Goal: Task Accomplishment & Management: Manage account settings

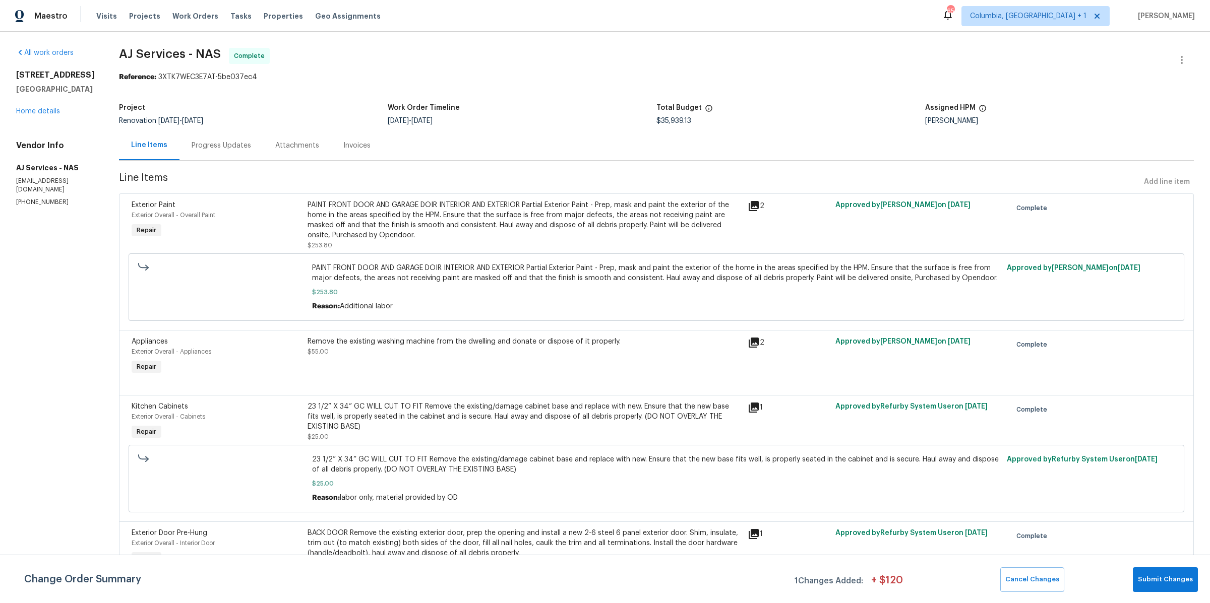
click at [1155, 174] on div "Line Items Add line item" at bounding box center [656, 182] width 1075 height 19
click at [1157, 179] on div "Line Items Add line item" at bounding box center [656, 182] width 1075 height 19
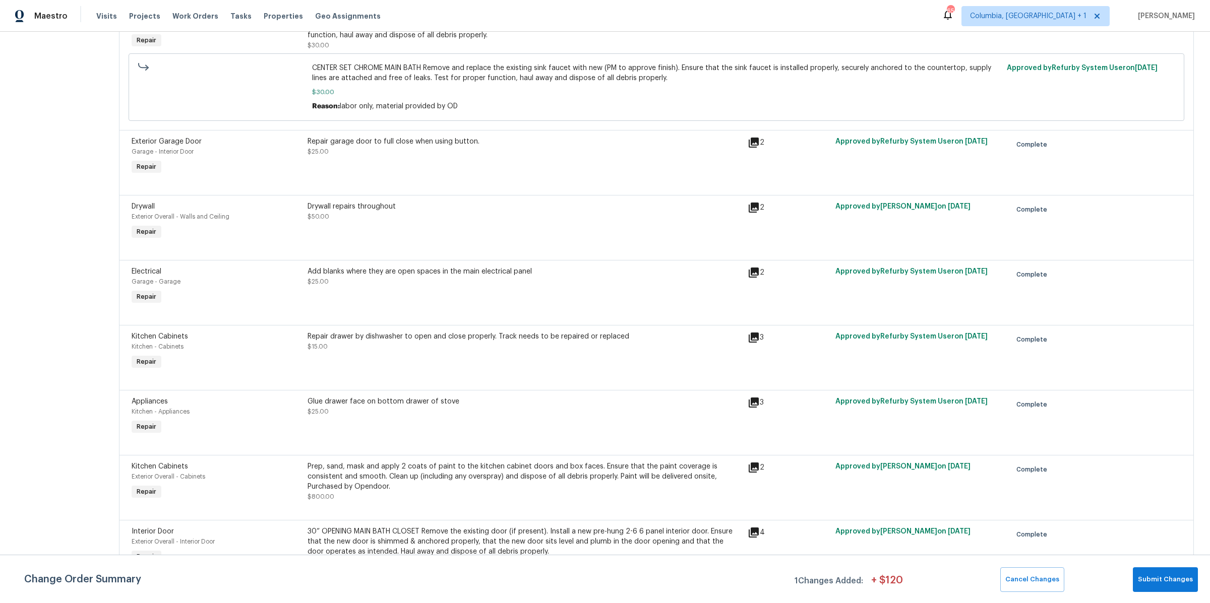
scroll to position [2492, 0]
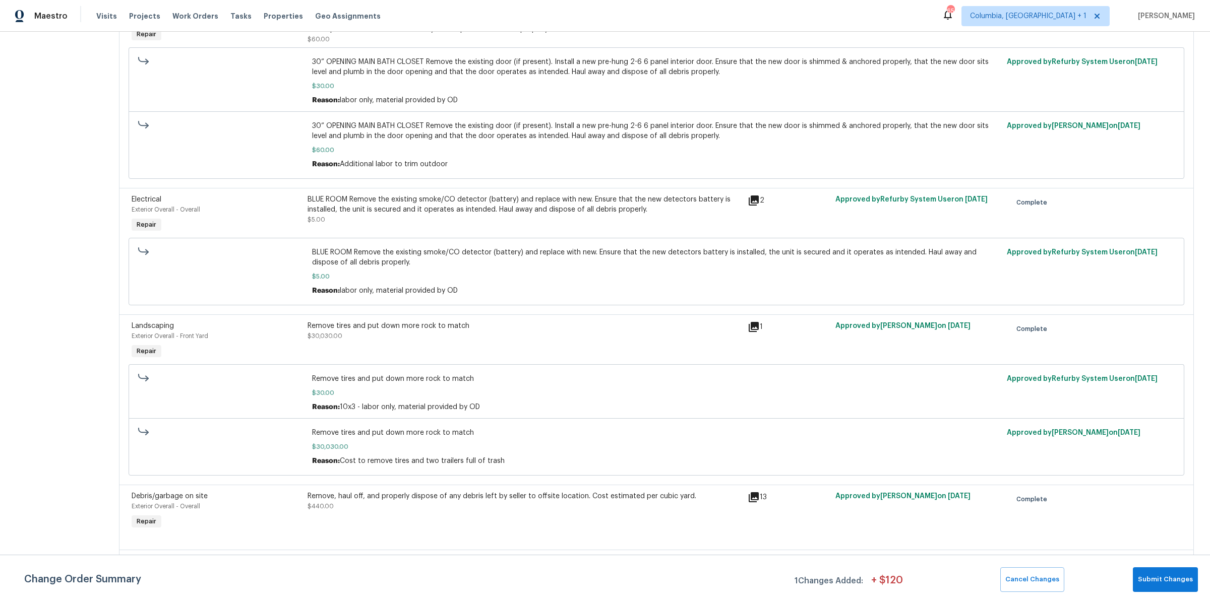
click at [146, 375] on icon at bounding box center [144, 377] width 10 height 4
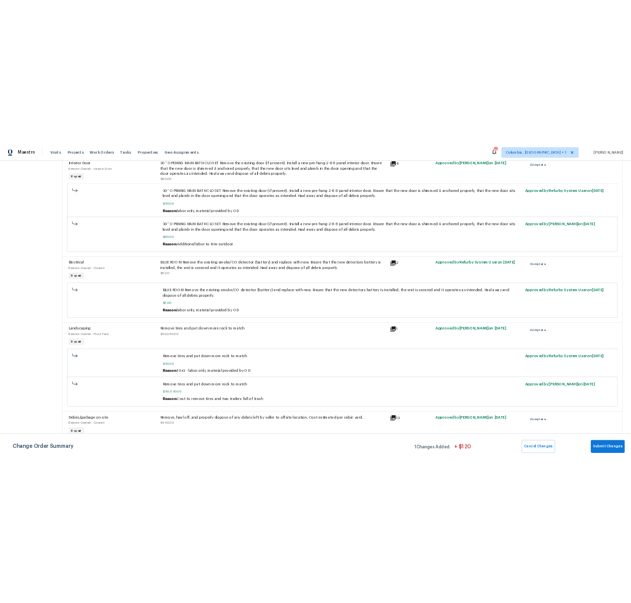
scroll to position [3333, 0]
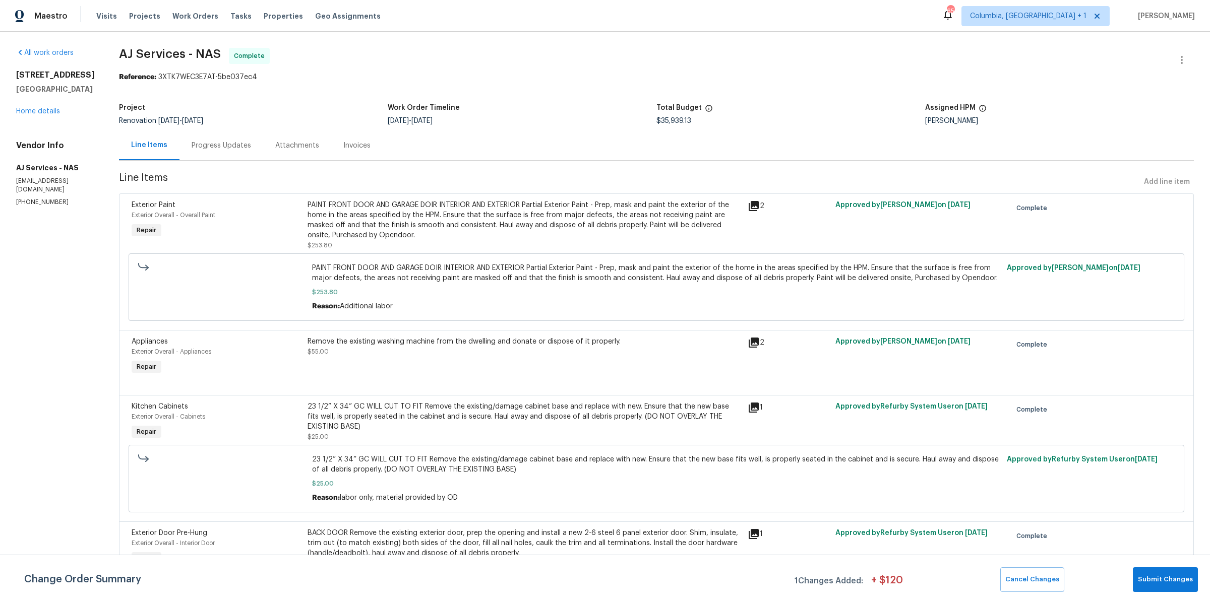
click at [238, 142] on div "Progress Updates" at bounding box center [221, 146] width 59 height 10
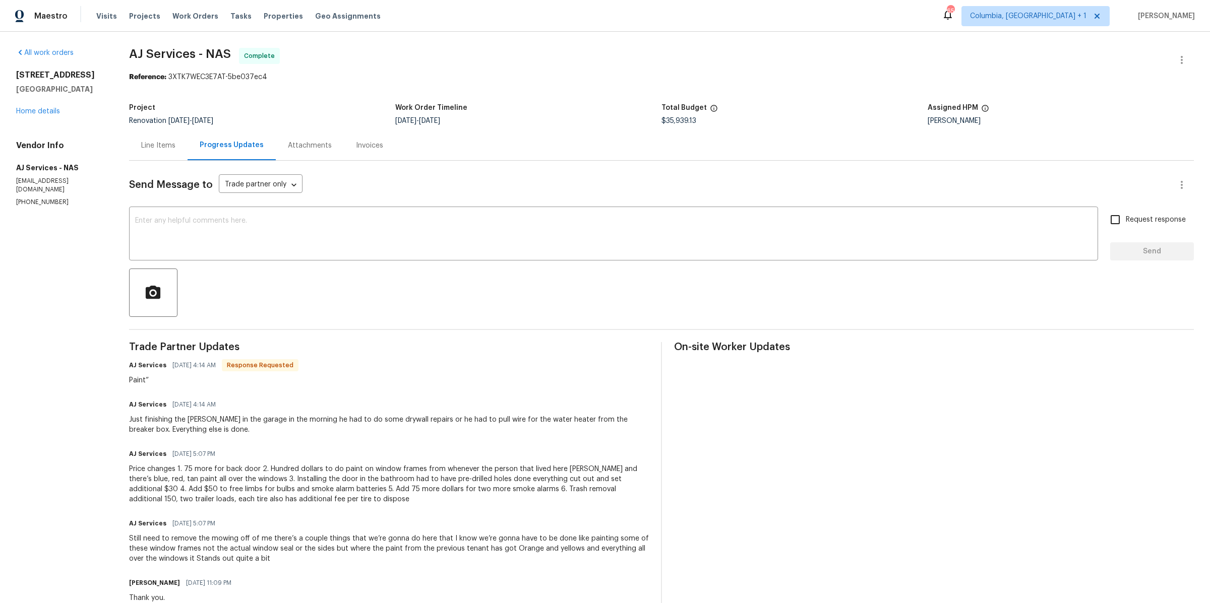
click at [163, 150] on div "Line Items" at bounding box center [158, 146] width 34 height 10
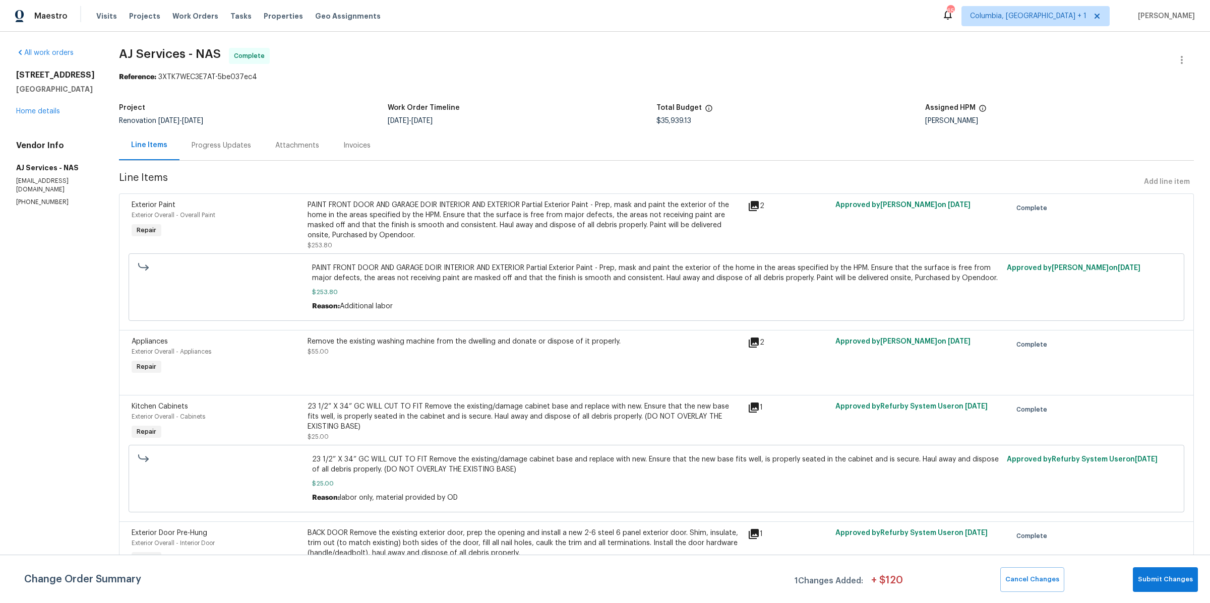
click at [631, 271] on span "Approved by Brianna Bidco on 8/22/2025" at bounding box center [1074, 268] width 134 height 7
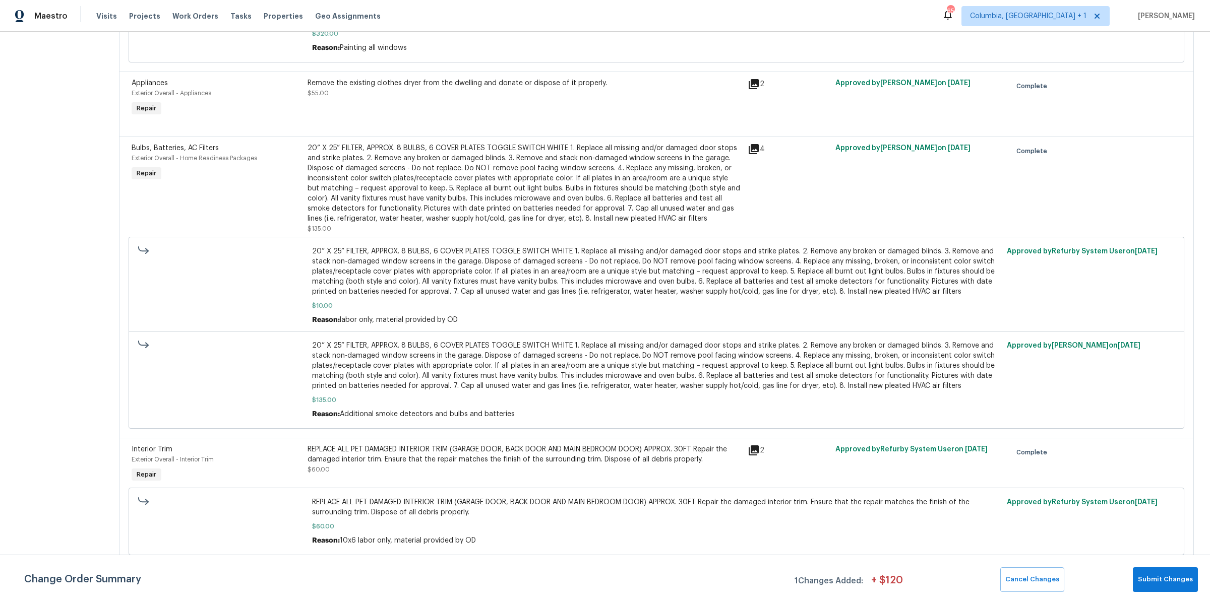
scroll to position [1190, 0]
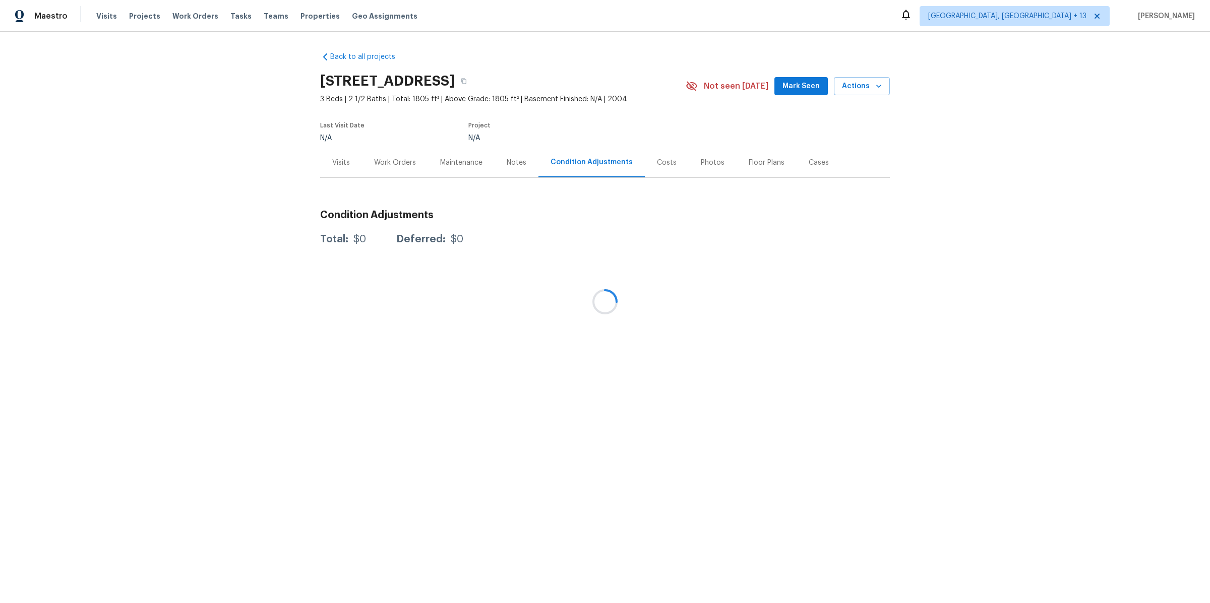
click at [177, 14] on div at bounding box center [605, 301] width 1210 height 603
click at [197, 15] on div at bounding box center [605, 301] width 1210 height 603
click at [190, 17] on span "Work Orders" at bounding box center [195, 16] width 46 height 10
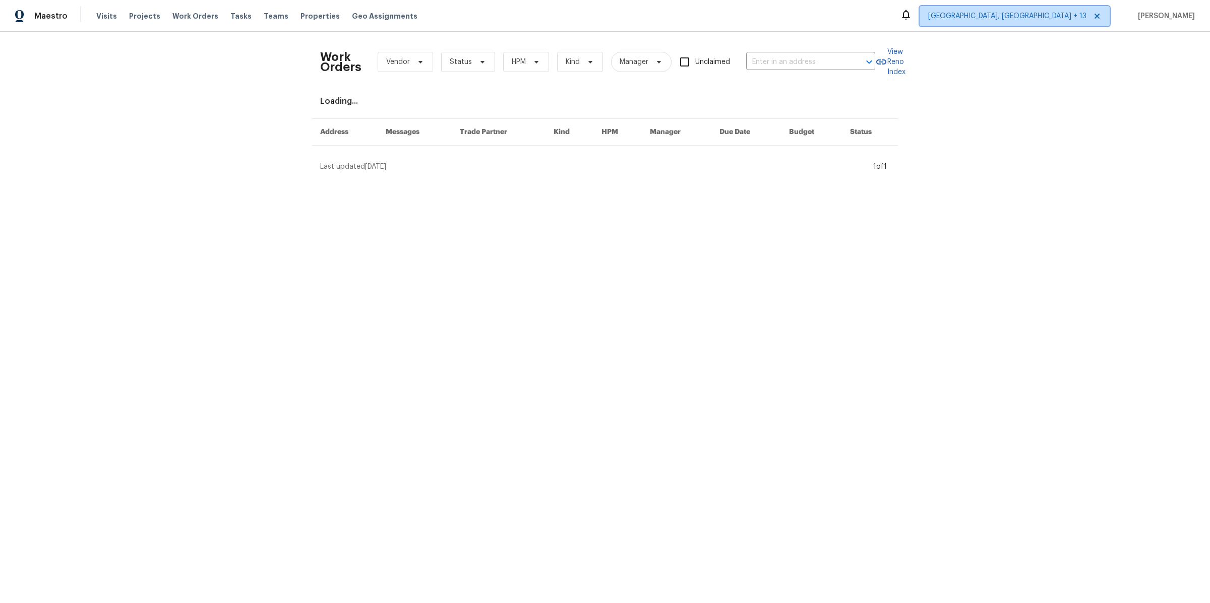
click at [1064, 21] on span "Albuquerque, NM + 13" at bounding box center [1015, 16] width 190 height 20
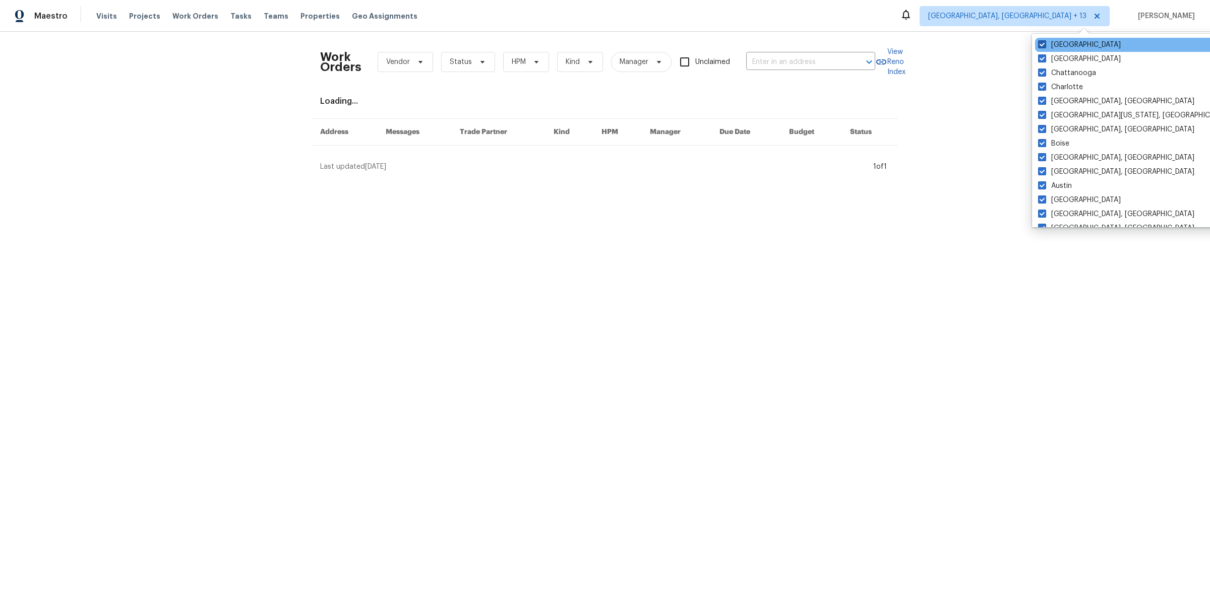
click at [1040, 44] on span at bounding box center [1042, 44] width 8 height 8
click at [1040, 44] on input "Raleigh" at bounding box center [1041, 43] width 7 height 7
checkbox input "false"
click at [1040, 55] on span at bounding box center [1043, 58] width 8 height 8
click at [1040, 55] on input "Houston" at bounding box center [1042, 57] width 7 height 7
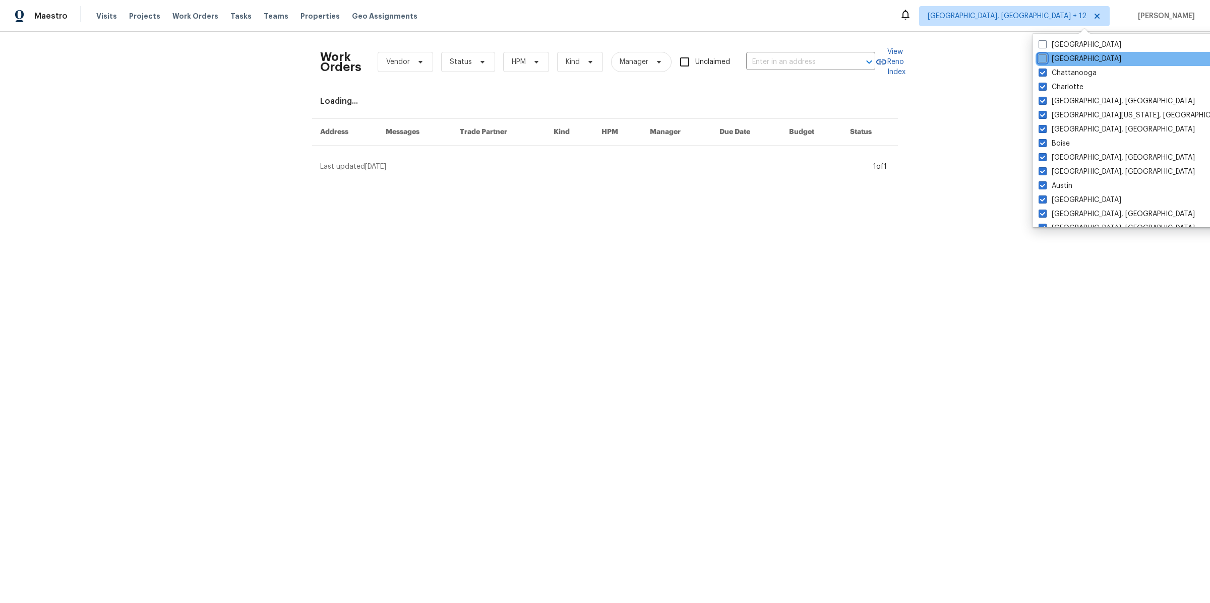
checkbox input "false"
click at [1042, 77] on span at bounding box center [1044, 73] width 8 height 8
click at [1042, 75] on input "Chattanooga" at bounding box center [1043, 71] width 7 height 7
checkbox input "false"
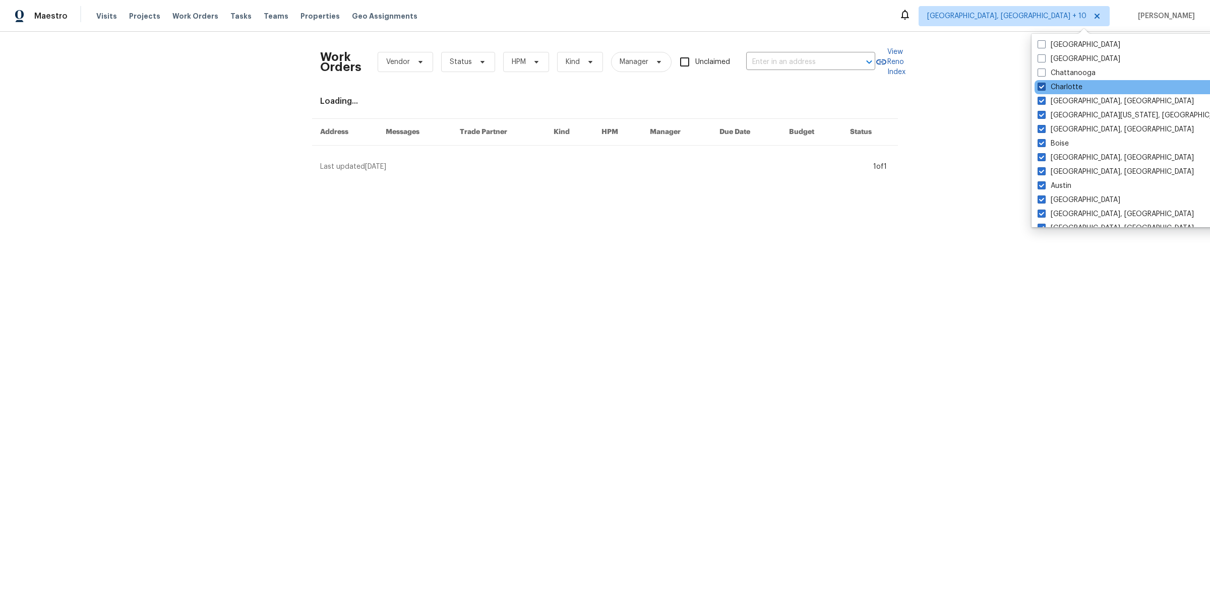
click at [1042, 83] on span at bounding box center [1042, 87] width 8 height 8
click at [1042, 82] on input "Charlotte" at bounding box center [1041, 85] width 7 height 7
checkbox input "false"
click at [1042, 97] on span at bounding box center [1045, 101] width 8 height 8
click at [1042, 97] on input "Charleston, SC" at bounding box center [1044, 99] width 7 height 7
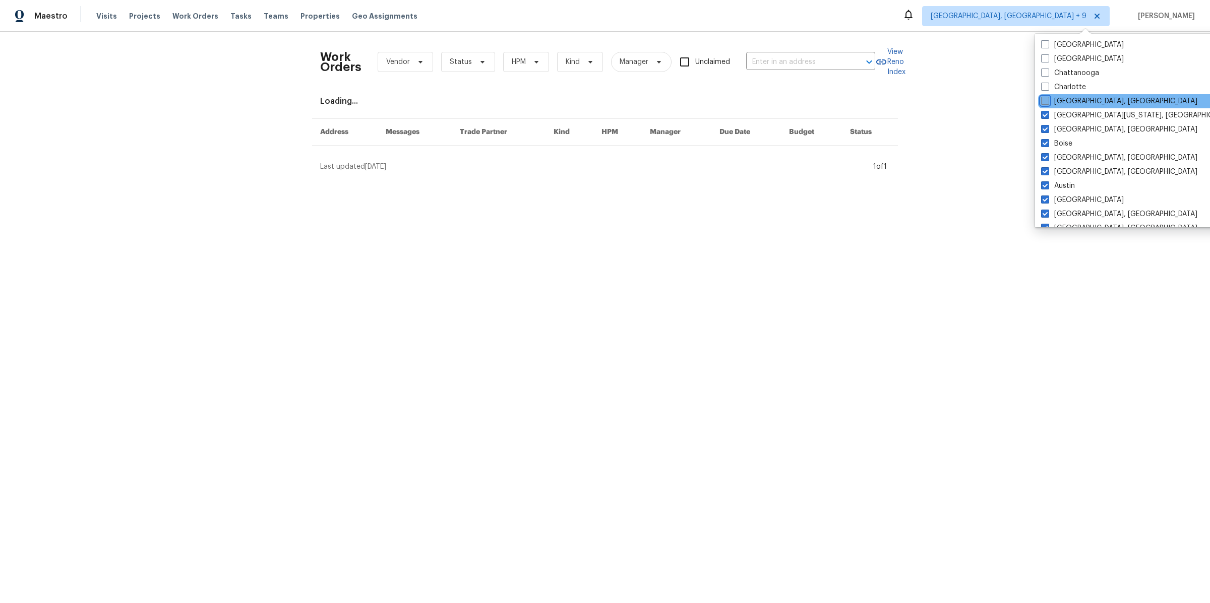
checkbox input "false"
click at [1046, 114] on span at bounding box center [1045, 115] width 8 height 8
click at [1046, 114] on input "Central California, CA" at bounding box center [1044, 113] width 7 height 7
checkbox input "false"
click at [1046, 126] on span at bounding box center [1046, 129] width 8 height 8
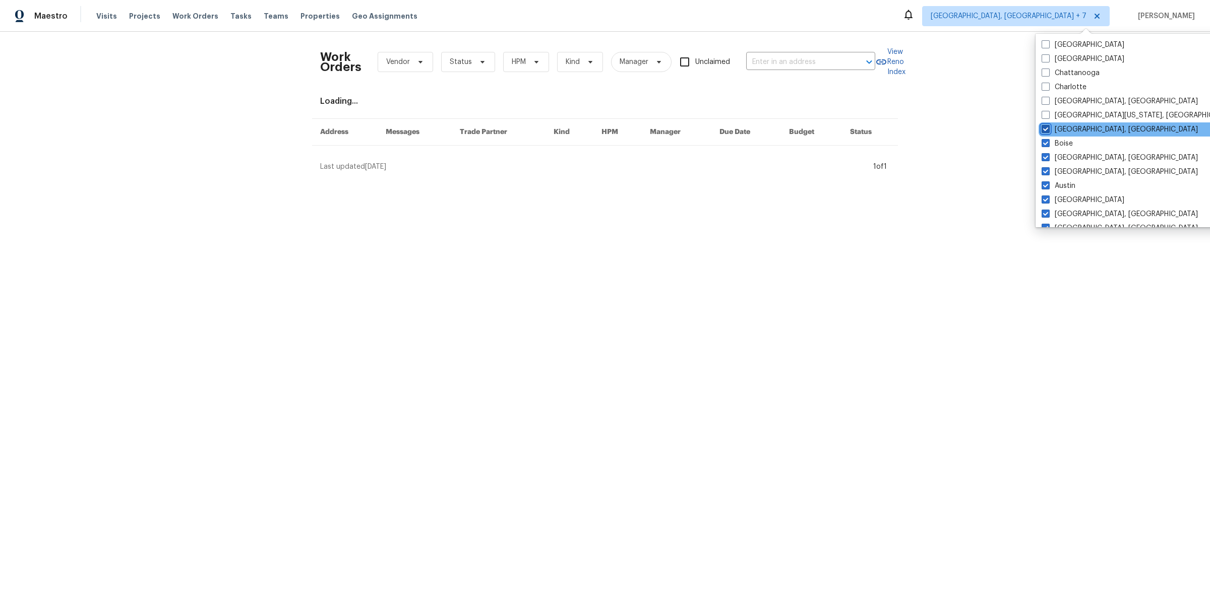
click at [1046, 126] on input "Boston, MA" at bounding box center [1045, 128] width 7 height 7
checkbox input "false"
click at [1046, 140] on span at bounding box center [1045, 143] width 8 height 8
click at [1046, 140] on input "Boise" at bounding box center [1044, 142] width 7 height 7
checkbox input "false"
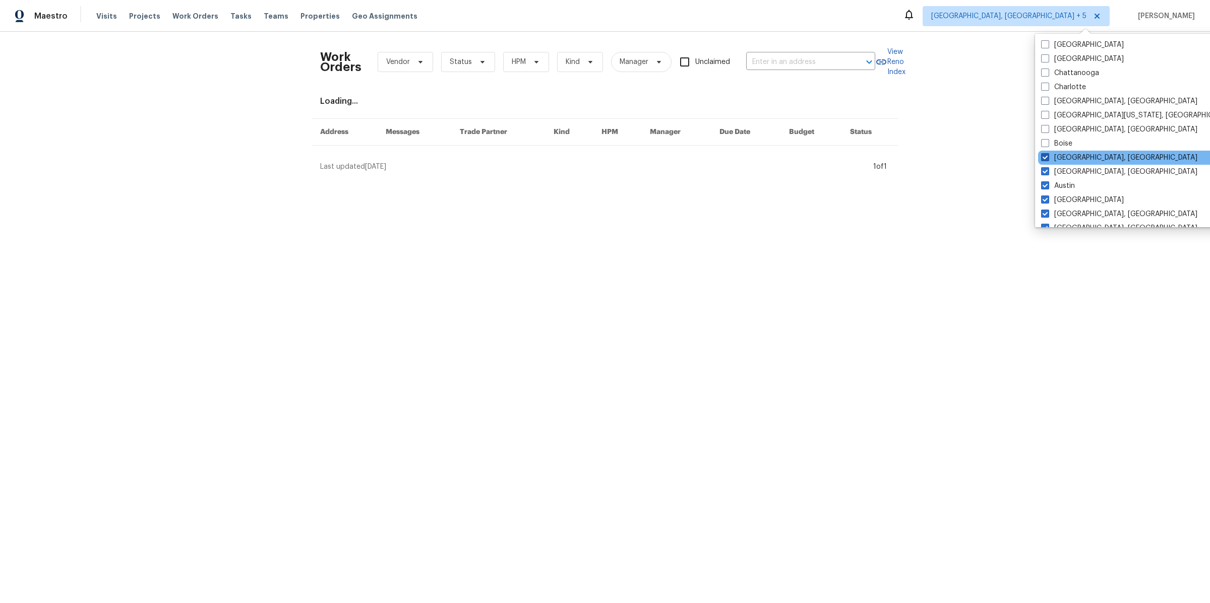
click at [1046, 156] on span at bounding box center [1045, 157] width 8 height 8
click at [1046, 156] on input "Birmingham, AL" at bounding box center [1044, 156] width 7 height 7
checkbox input "false"
click at [1046, 168] on span at bounding box center [1045, 171] width 8 height 8
click at [1046, 168] on input "Baltimore, MD" at bounding box center [1044, 170] width 7 height 7
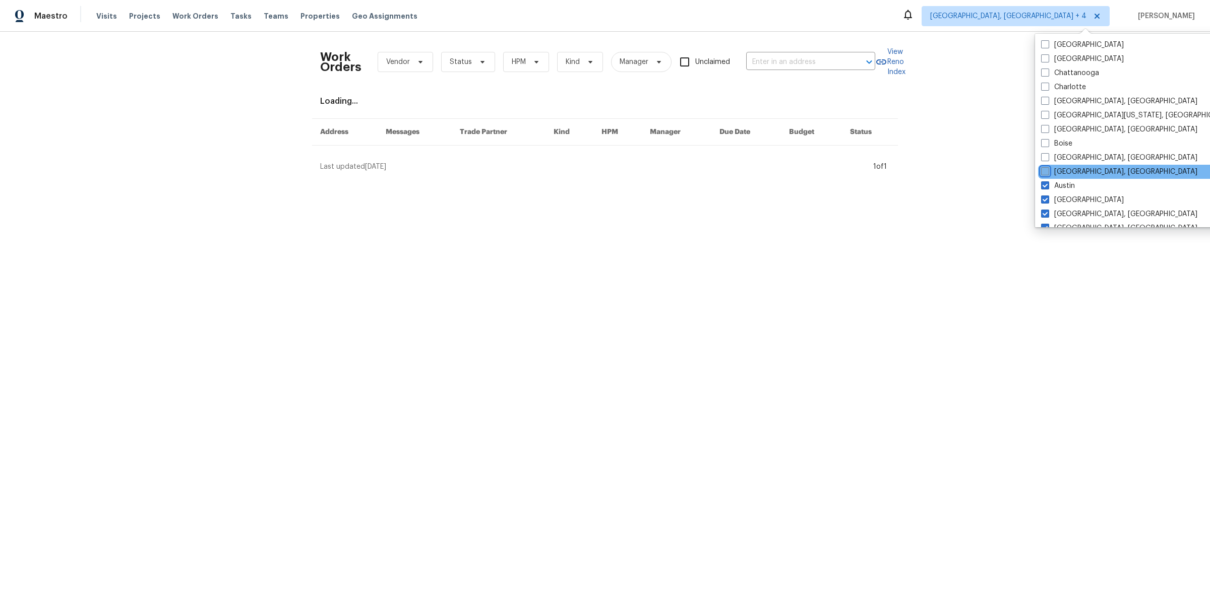
checkbox input "false"
click at [1043, 183] on span at bounding box center [1045, 186] width 8 height 8
click at [1043, 183] on input "Austin" at bounding box center [1044, 184] width 7 height 7
checkbox input "false"
click at [1043, 199] on span at bounding box center [1046, 200] width 8 height 8
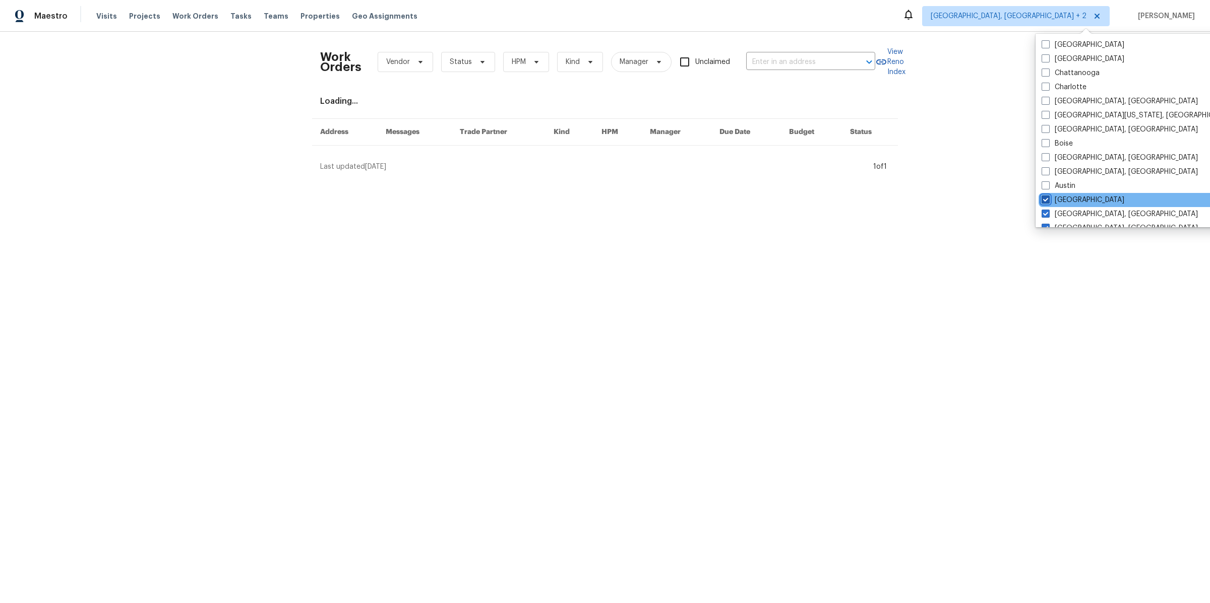
click at [1043, 199] on input "Atlanta" at bounding box center [1045, 198] width 7 height 7
checkbox input "false"
click at [1044, 211] on span at bounding box center [1047, 214] width 8 height 8
click at [1044, 211] on input "Asheville, NC" at bounding box center [1046, 212] width 7 height 7
checkbox input "false"
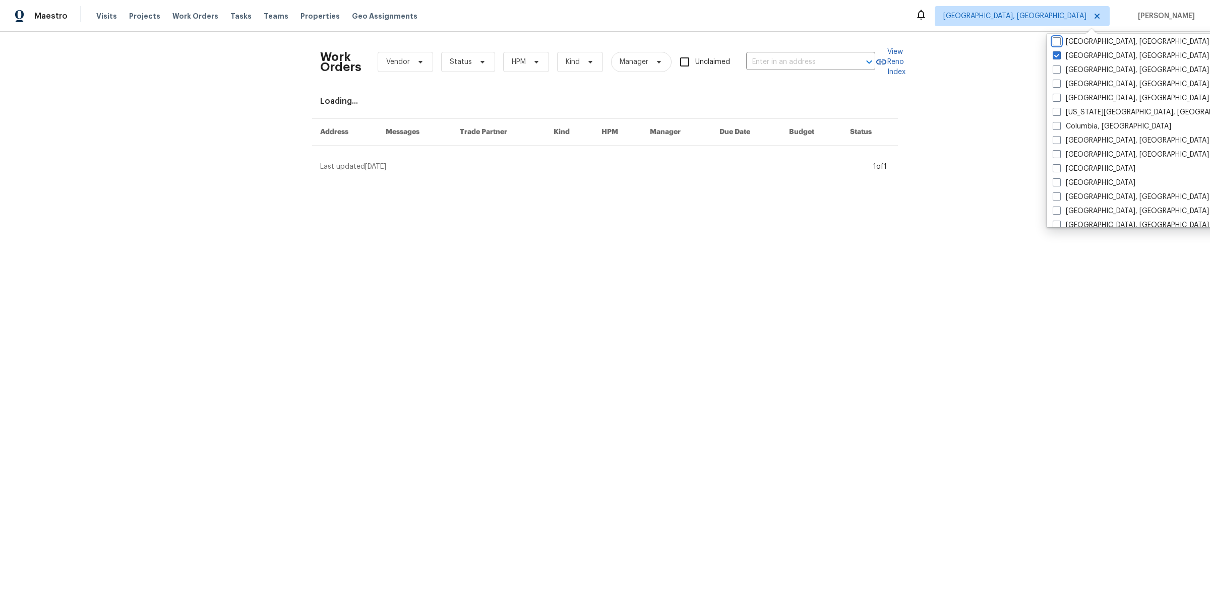
scroll to position [173, 0]
click at [1058, 52] on span at bounding box center [1057, 55] width 8 height 8
click at [1058, 52] on input "Albuquerque, NM" at bounding box center [1056, 53] width 7 height 7
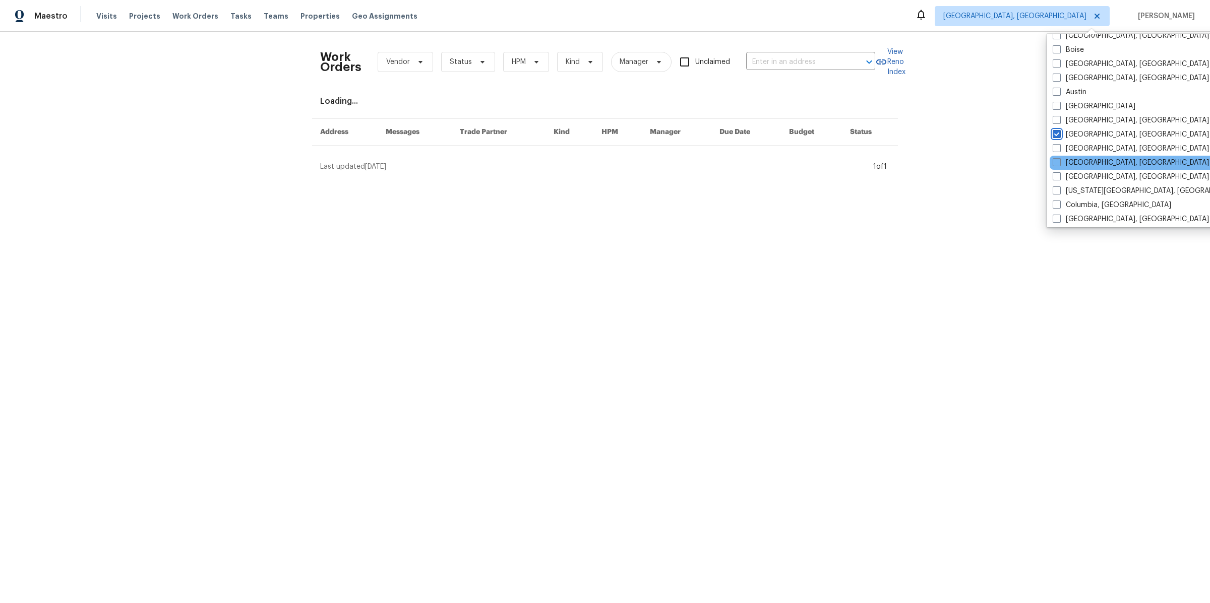
scroll to position [101, 0]
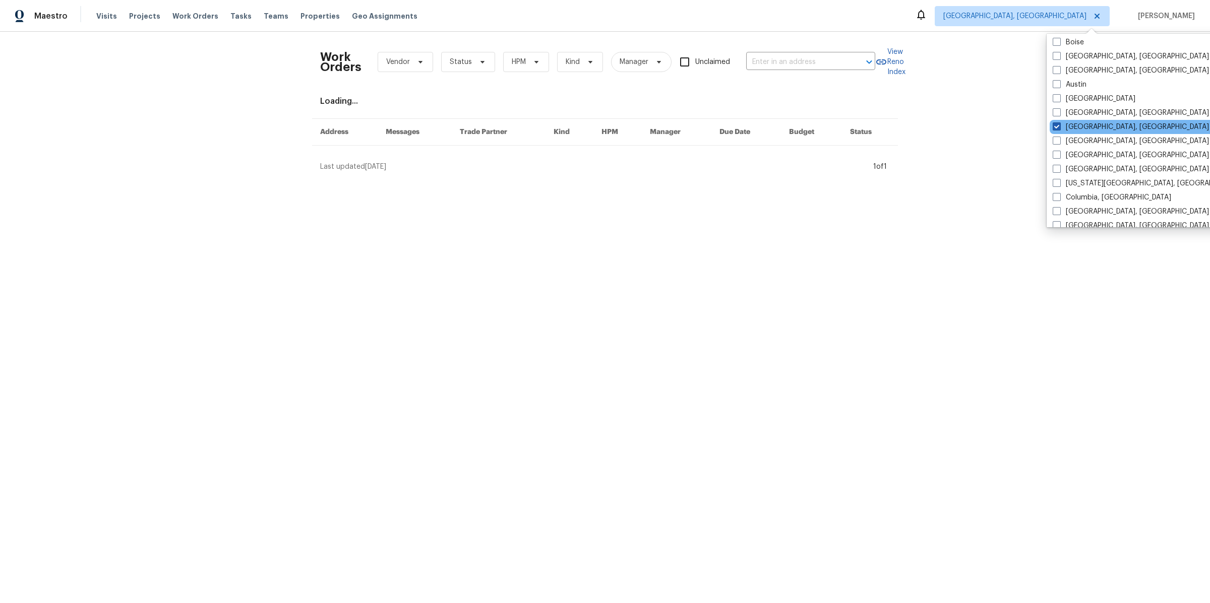
click at [1057, 125] on span at bounding box center [1057, 127] width 8 height 8
click at [1057, 125] on input "Albuquerque, NM" at bounding box center [1056, 125] width 7 height 7
checkbox input "true"
click at [1057, 145] on label "Chicago, IL" at bounding box center [1131, 141] width 156 height 10
click at [1057, 143] on input "Chicago, IL" at bounding box center [1056, 139] width 7 height 7
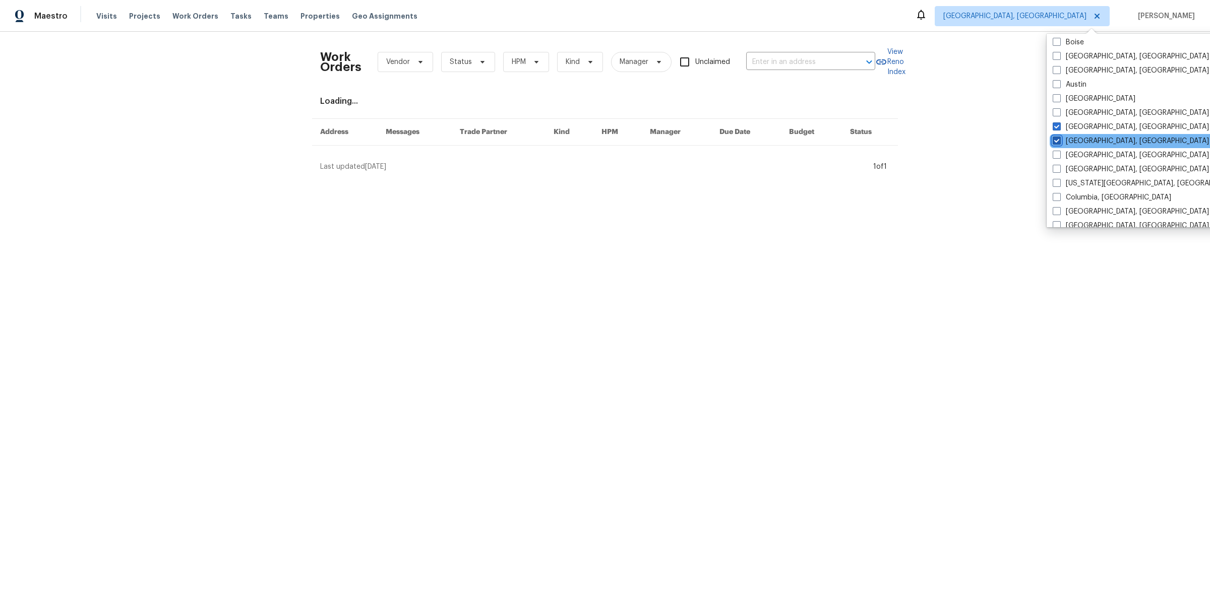
checkbox input "true"
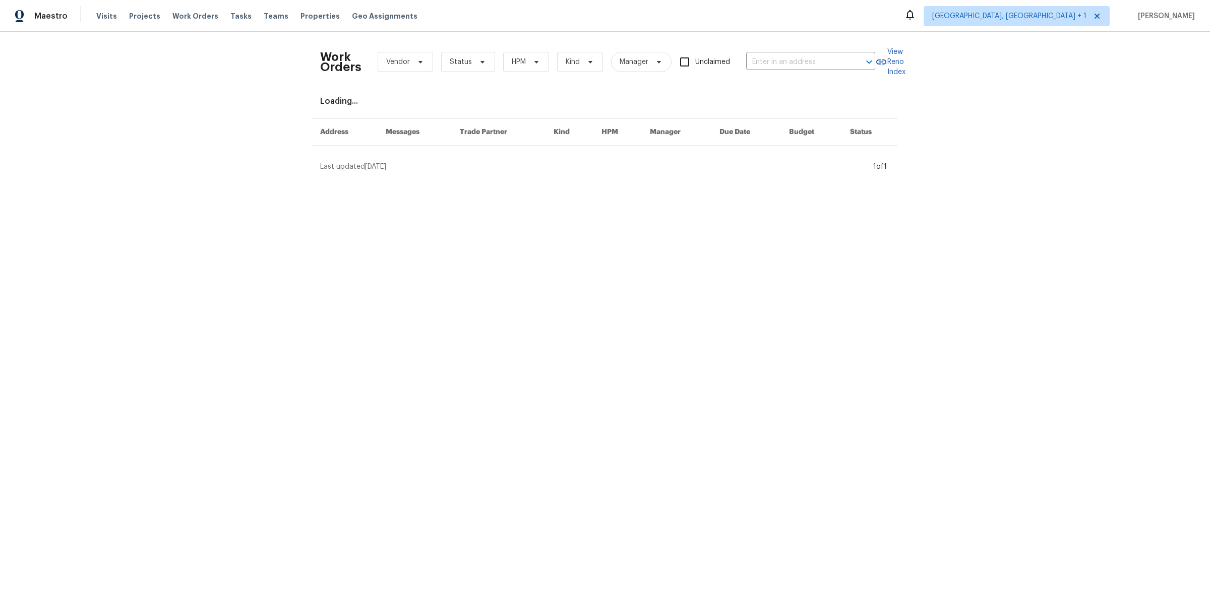
click at [977, 113] on div "Work Orders Vendor Status HPM Kind Manager Unclaimed ​ View Reno Index Loading.…" at bounding box center [605, 106] width 1210 height 148
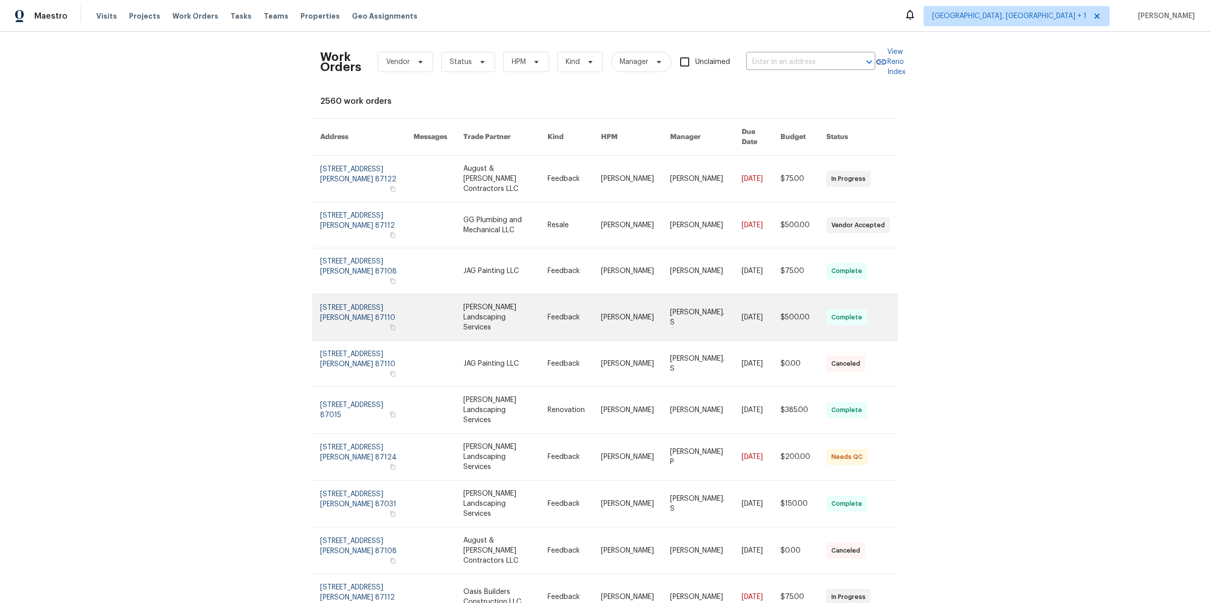
click at [718, 294] on link at bounding box center [706, 317] width 72 height 46
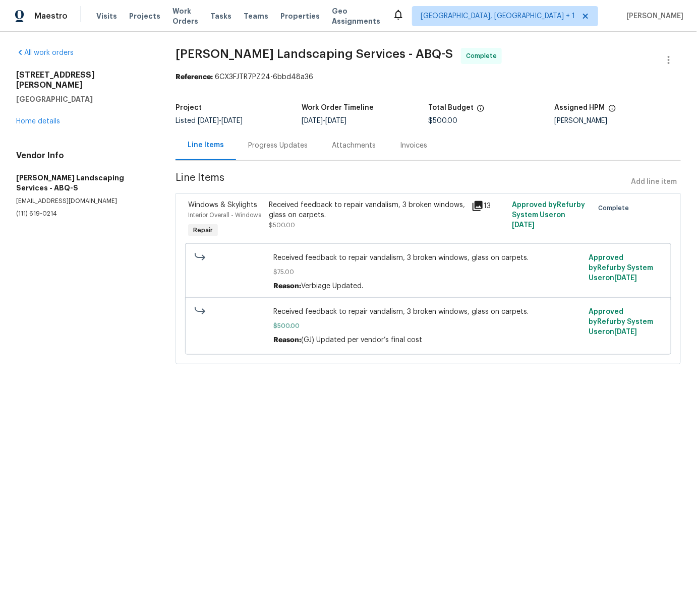
click at [352, 311] on span "Received feedback to repair vandalism, 3 broken windows, glass on carpets." at bounding box center [427, 312] width 309 height 10
click at [391, 257] on span "Received feedback to repair vandalism, 3 broken windows, glass on carpets." at bounding box center [427, 258] width 309 height 10
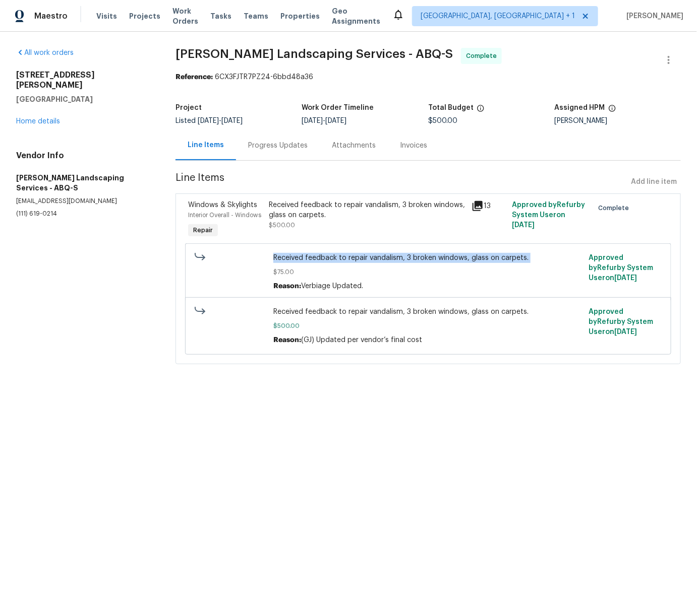
click at [391, 257] on span "Received feedback to repair vandalism, 3 broken windows, glass on carpets." at bounding box center [427, 258] width 309 height 10
copy span "Received feedback to repair vandalism, 3 broken windows, glass on carpets."
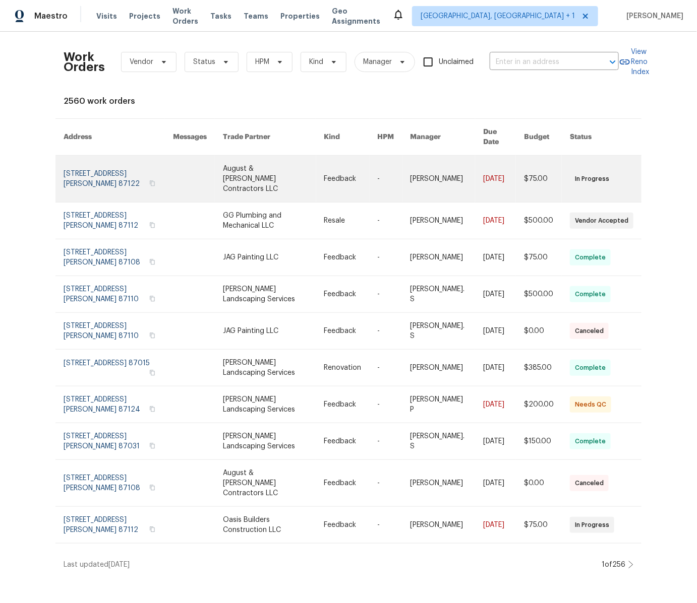
click at [378, 165] on link at bounding box center [394, 179] width 33 height 46
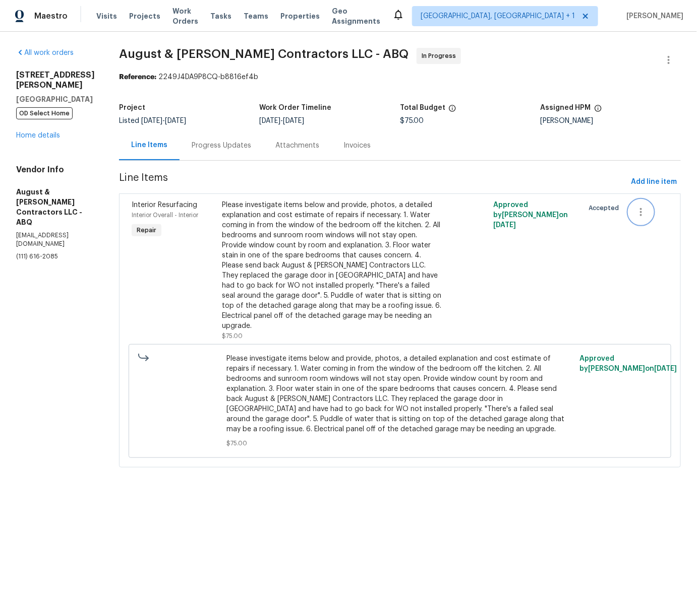
click at [644, 209] on icon "button" at bounding box center [641, 212] width 12 height 12
click at [579, 165] on div at bounding box center [348, 301] width 697 height 603
click at [648, 219] on button "button" at bounding box center [641, 212] width 24 height 24
click at [599, 181] on div at bounding box center [348, 301] width 697 height 603
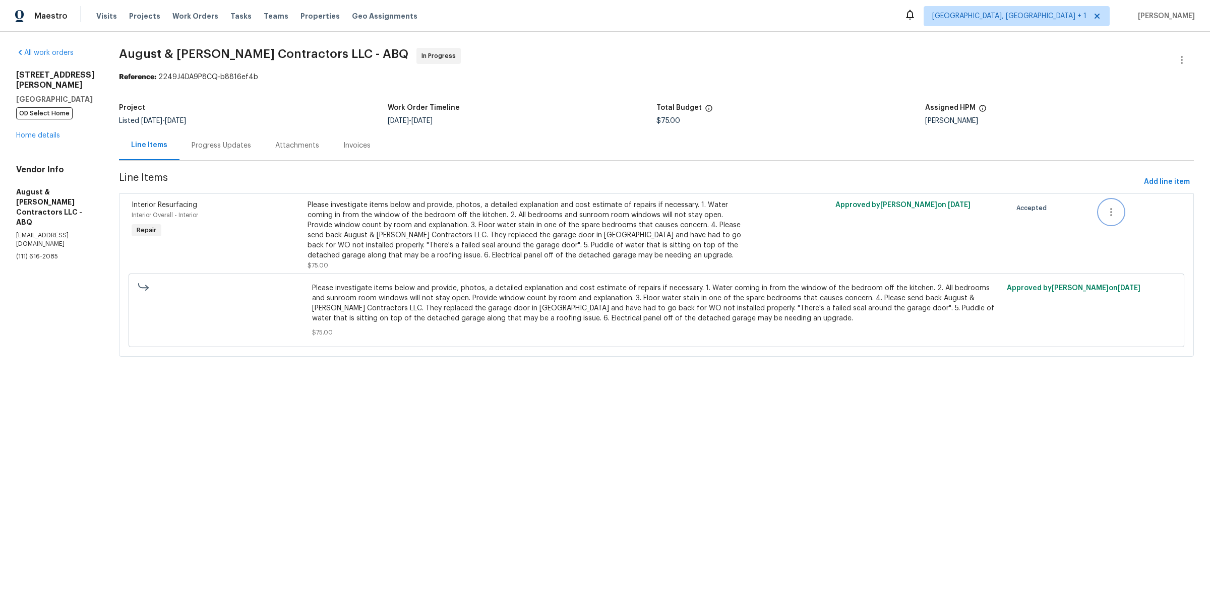
click at [696, 218] on button "button" at bounding box center [1111, 212] width 24 height 24
click at [696, 157] on div at bounding box center [605, 301] width 1210 height 603
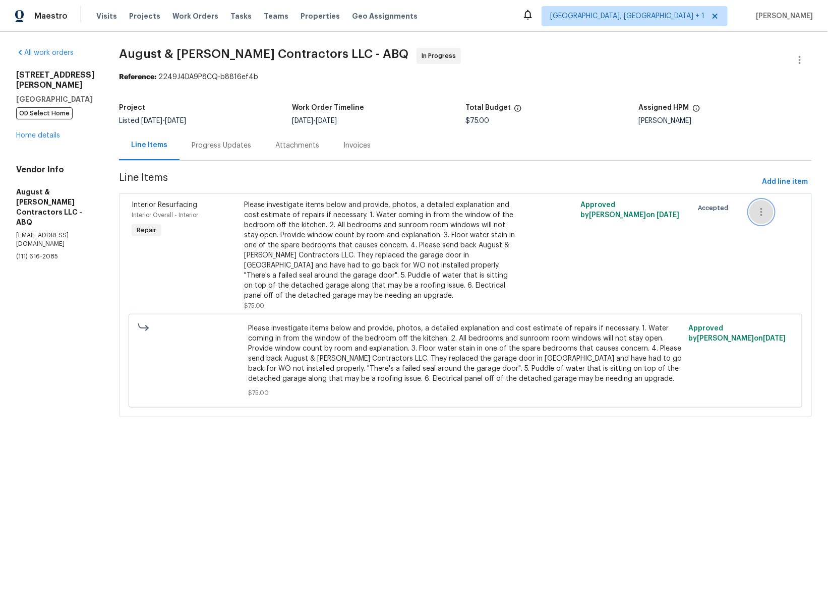
click at [696, 205] on button "button" at bounding box center [761, 212] width 24 height 24
click at [696, 139] on div at bounding box center [414, 301] width 828 height 603
click at [696, 204] on button "button" at bounding box center [761, 212] width 24 height 24
click at [696, 210] on li "Cancel" at bounding box center [773, 212] width 39 height 17
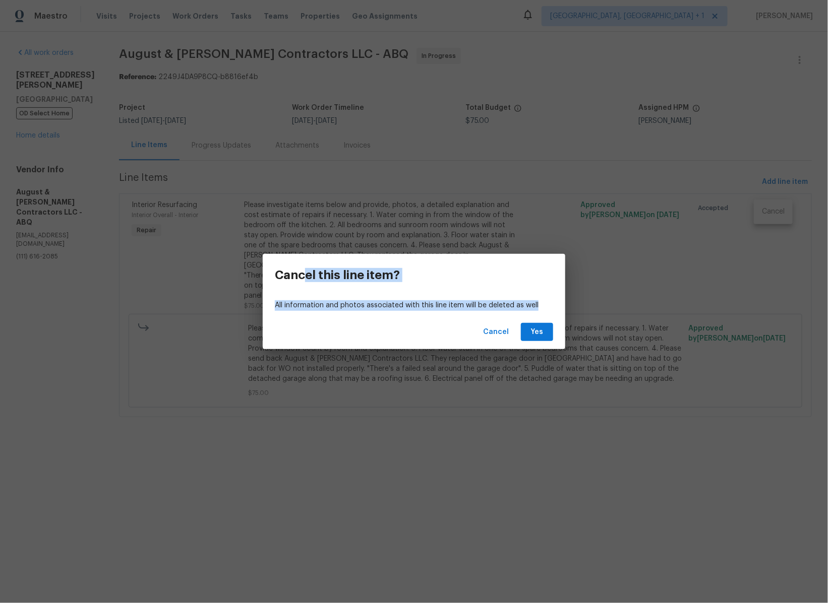
drag, startPoint x: 307, startPoint y: 280, endPoint x: 443, endPoint y: 326, distance: 144.1
click at [442, 325] on div "Cancel this line item? All information and photos associated with this line ite…" at bounding box center [414, 302] width 303 height 96
click at [495, 329] on span "Cancel" at bounding box center [496, 332] width 26 height 13
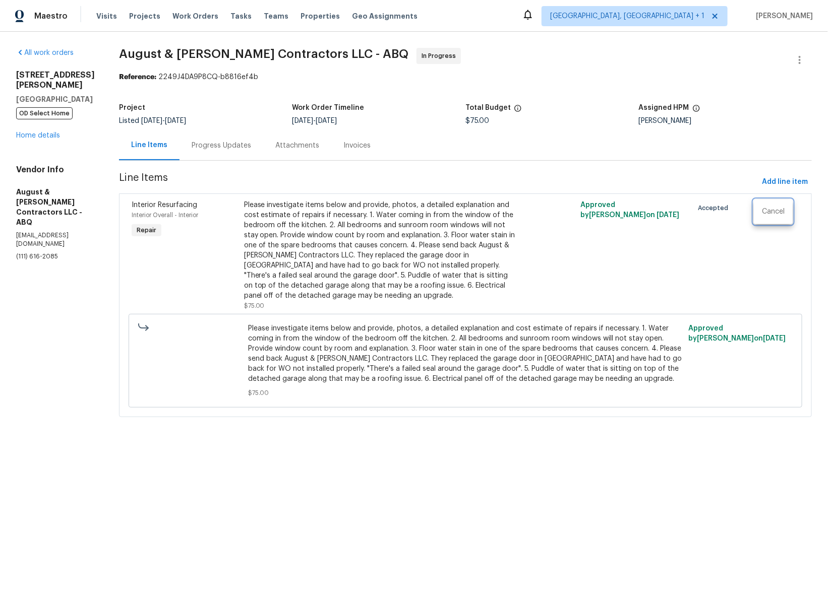
click at [696, 154] on div at bounding box center [414, 301] width 828 height 603
click at [696, 62] on icon "button" at bounding box center [800, 60] width 12 height 12
click at [696, 57] on li "Edit" at bounding box center [766, 59] width 109 height 17
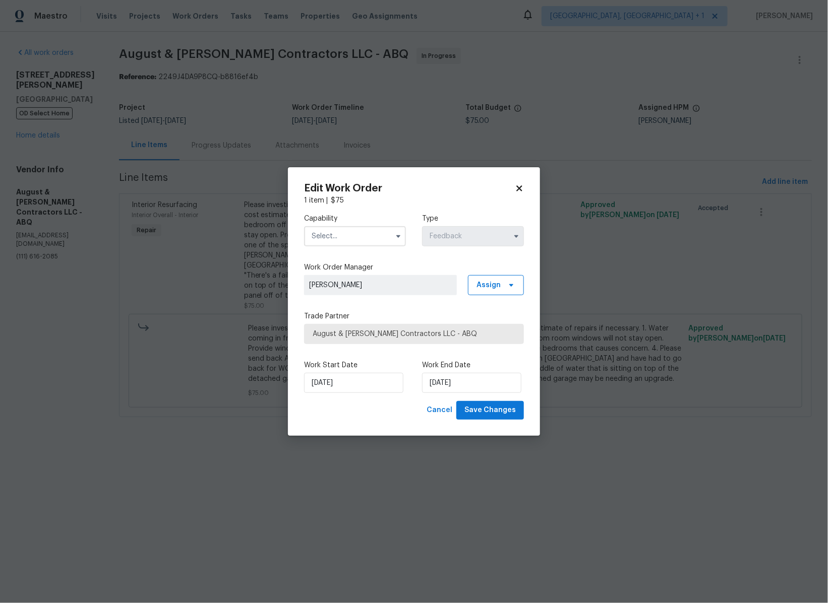
click at [400, 292] on span "[PERSON_NAME]" at bounding box center [380, 285] width 153 height 20
click at [372, 238] on input "text" at bounding box center [355, 236] width 102 height 20
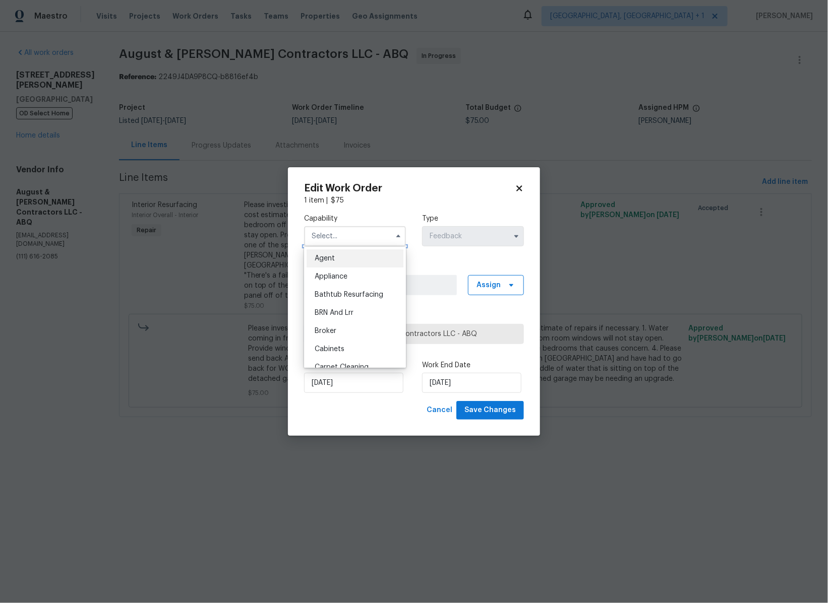
click at [388, 236] on input "text" at bounding box center [355, 236] width 102 height 20
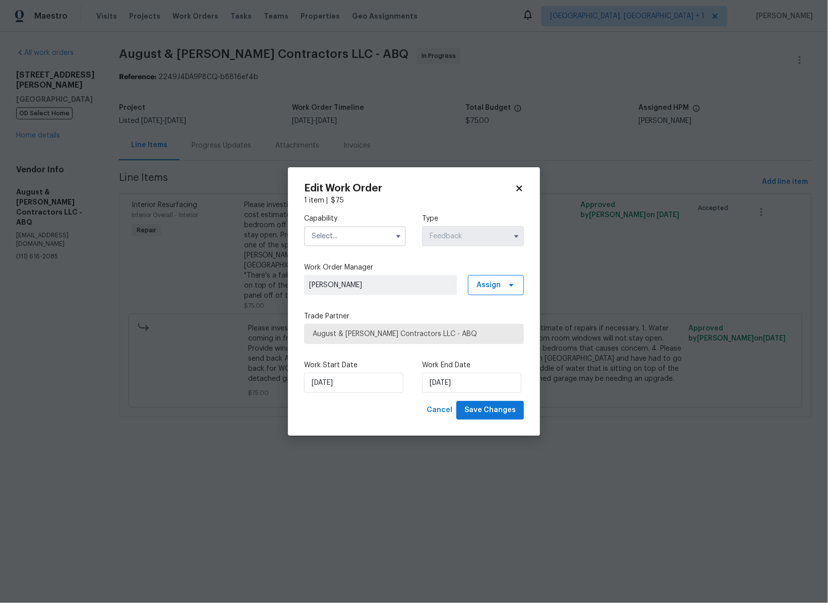
click at [386, 278] on span "[PERSON_NAME]" at bounding box center [380, 285] width 153 height 20
click at [515, 184] on h2 "Edit Work Order" at bounding box center [409, 189] width 211 height 10
click at [522, 185] on icon at bounding box center [519, 188] width 9 height 9
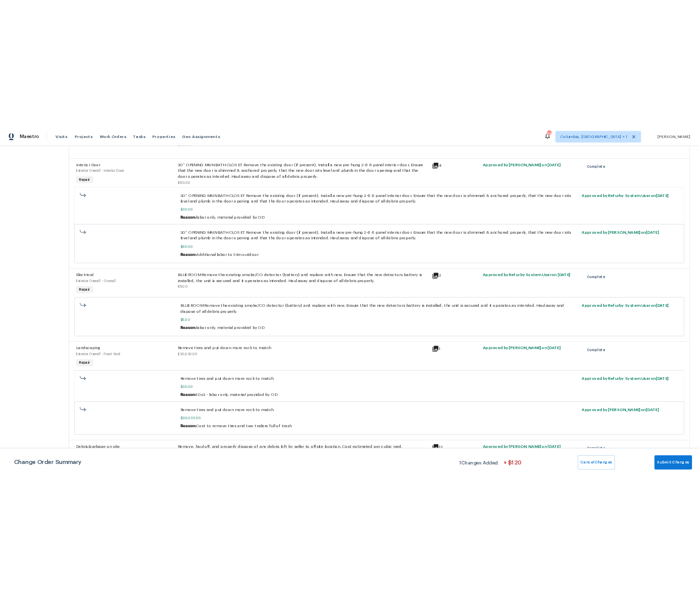
scroll to position [2511, 0]
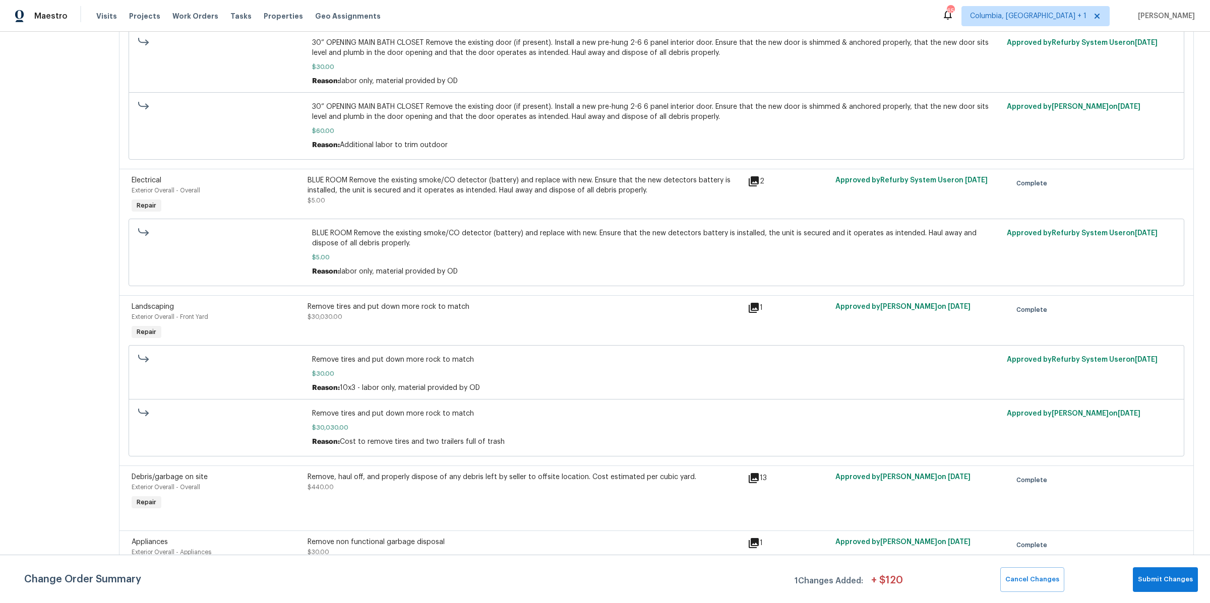
click at [148, 345] on div "Remove tires and put down more rock to match $30.00 Reason: 10x3 - labor only, …" at bounding box center [657, 373] width 1056 height 57
click at [148, 355] on icon at bounding box center [143, 359] width 11 height 8
click at [142, 431] on div at bounding box center [222, 428] width 174 height 44
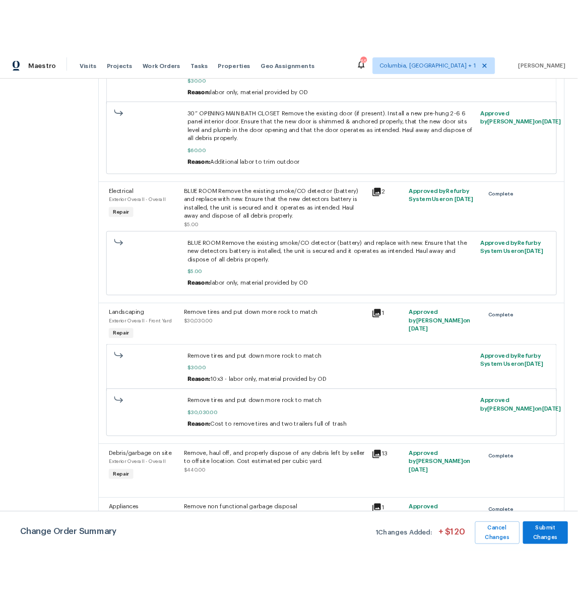
scroll to position [3144, 0]
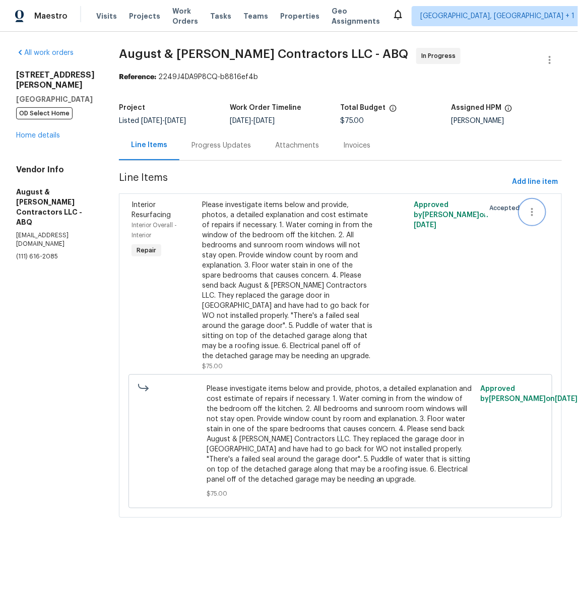
click at [538, 213] on icon "button" at bounding box center [532, 212] width 12 height 12
click at [570, 255] on div at bounding box center [289, 301] width 578 height 603
click at [538, 211] on icon "button" at bounding box center [532, 212] width 12 height 12
click at [450, 179] on div at bounding box center [289, 301] width 578 height 603
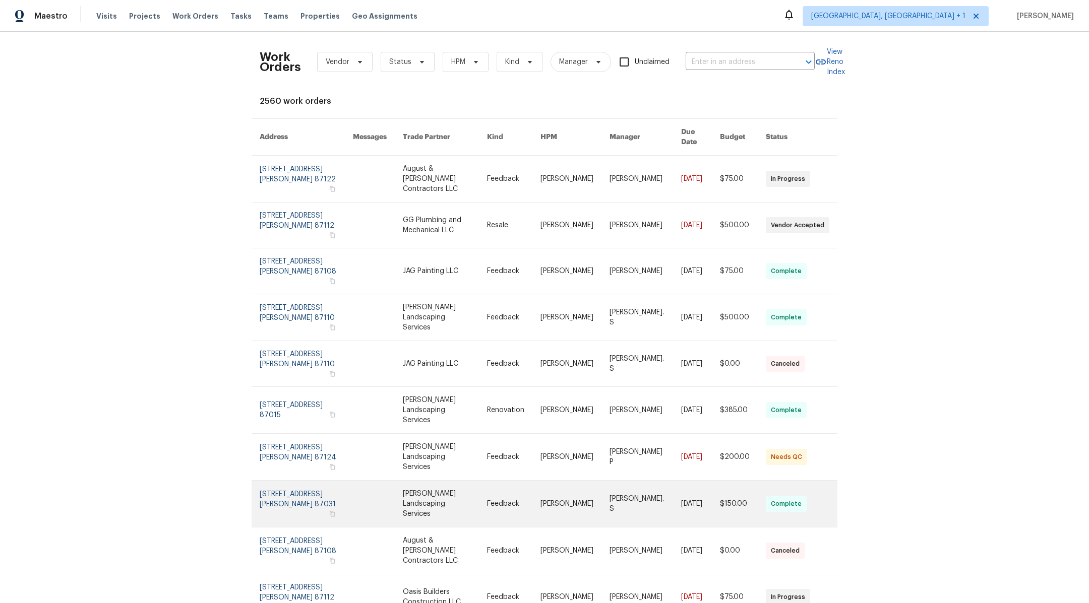
click at [473, 481] on link at bounding box center [445, 504] width 84 height 46
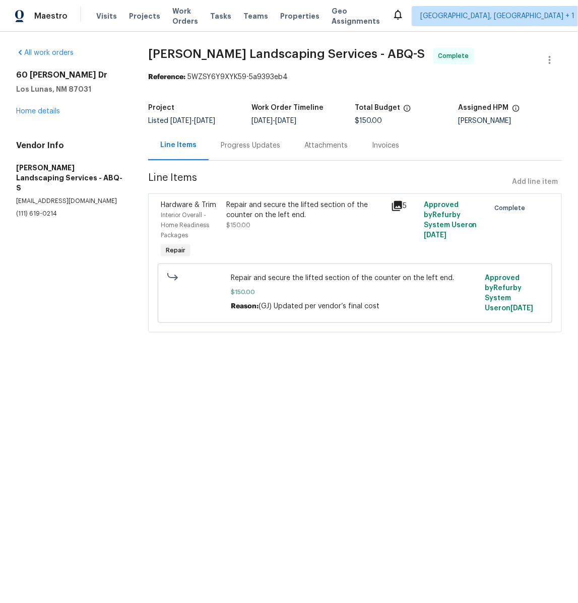
click at [511, 205] on span "Complete" at bounding box center [512, 208] width 35 height 10
click at [517, 210] on span "Complete" at bounding box center [512, 208] width 35 height 10
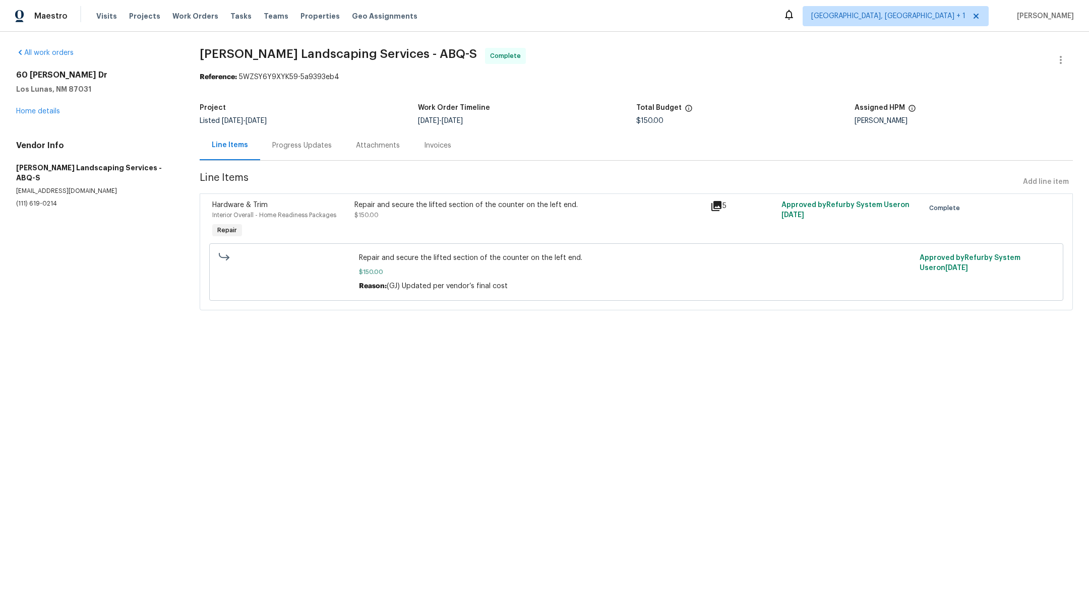
click at [949, 206] on span "Complete" at bounding box center [946, 208] width 35 height 10
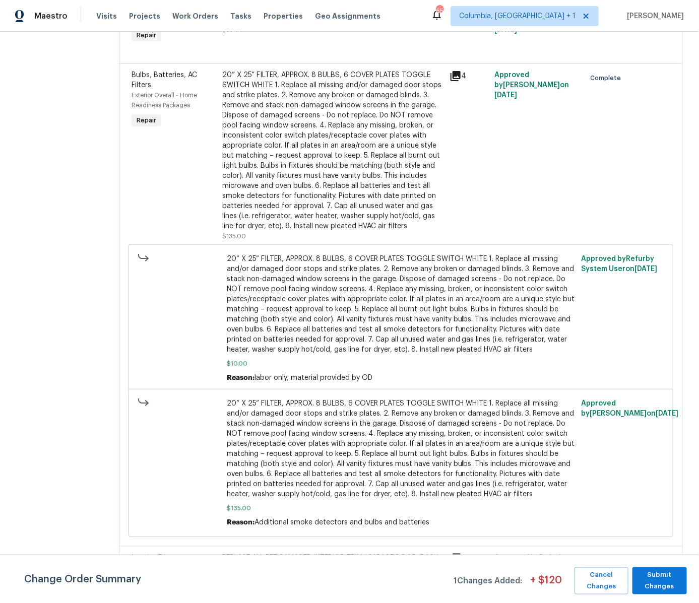
scroll to position [1833, 0]
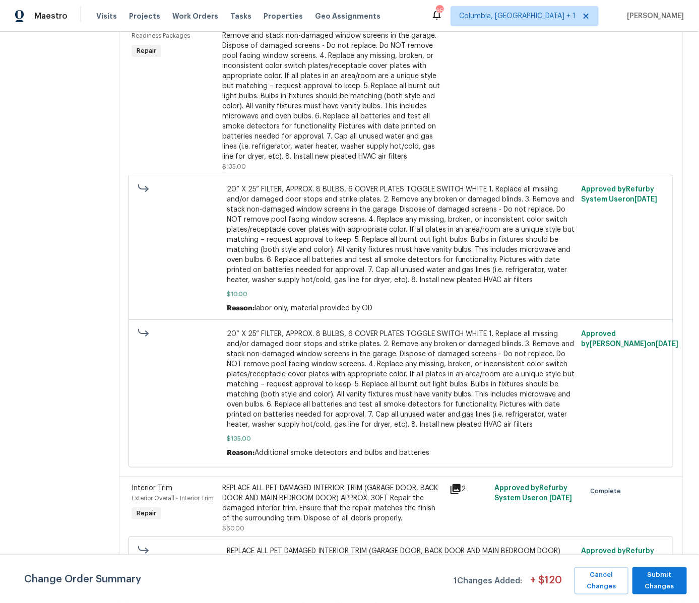
click at [376, 267] on div "$10.00 Reason: labor only, material provided by OD" at bounding box center [401, 249] width 348 height 129
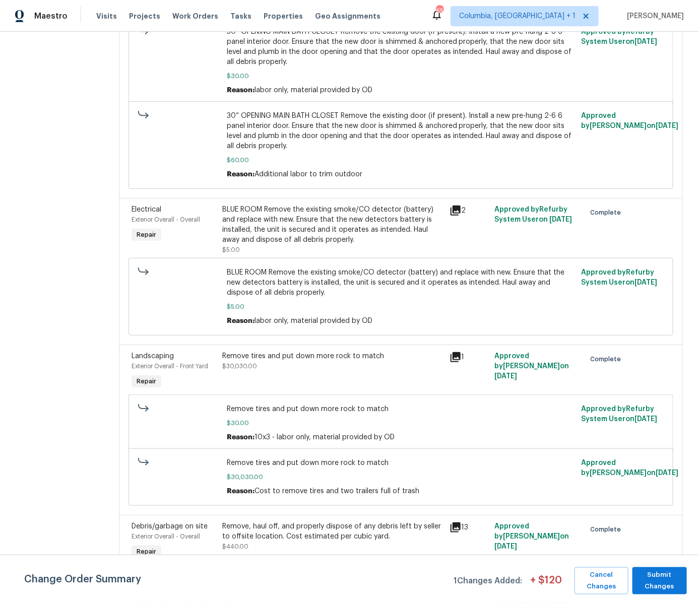
click at [359, 351] on div "Remove tires and put down more rock to match $30,030.00" at bounding box center [332, 361] width 221 height 20
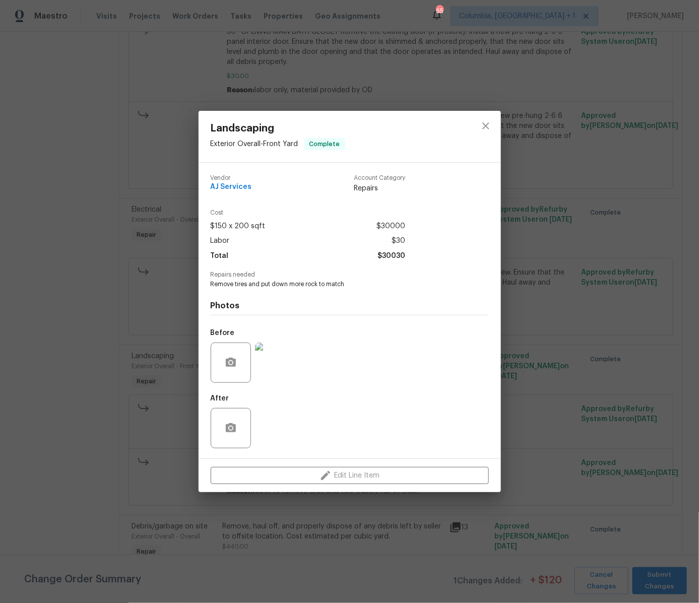
click at [368, 477] on div "Edit Line Item" at bounding box center [350, 476] width 303 height 34
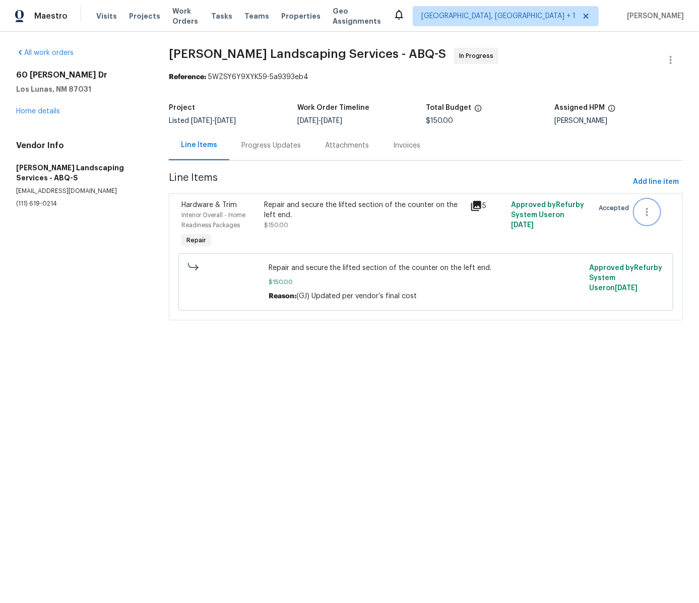
click at [651, 210] on icon "button" at bounding box center [647, 212] width 12 height 12
click at [598, 160] on div at bounding box center [349, 301] width 699 height 603
click at [614, 207] on span "Accepted" at bounding box center [616, 208] width 34 height 10
click at [648, 211] on icon "button" at bounding box center [647, 212] width 12 height 12
click at [408, 202] on div at bounding box center [349, 301] width 699 height 603
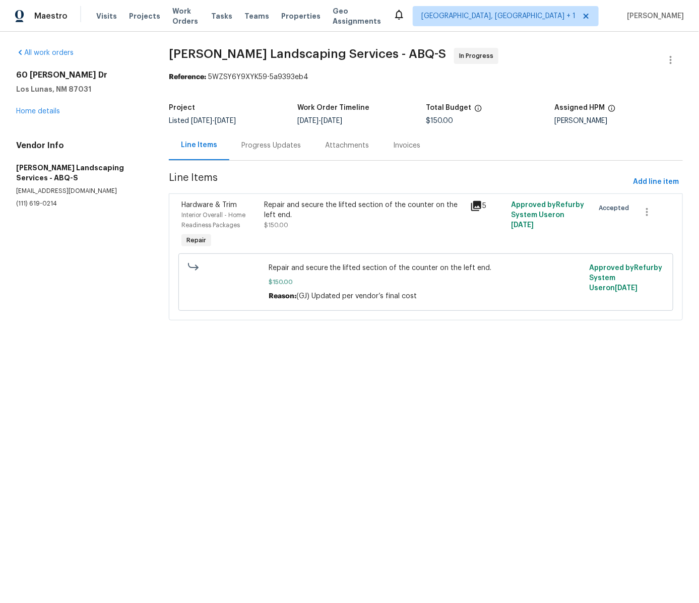
click at [364, 203] on div "Repair and secure the lifted section of the counter on the left end." at bounding box center [364, 210] width 200 height 20
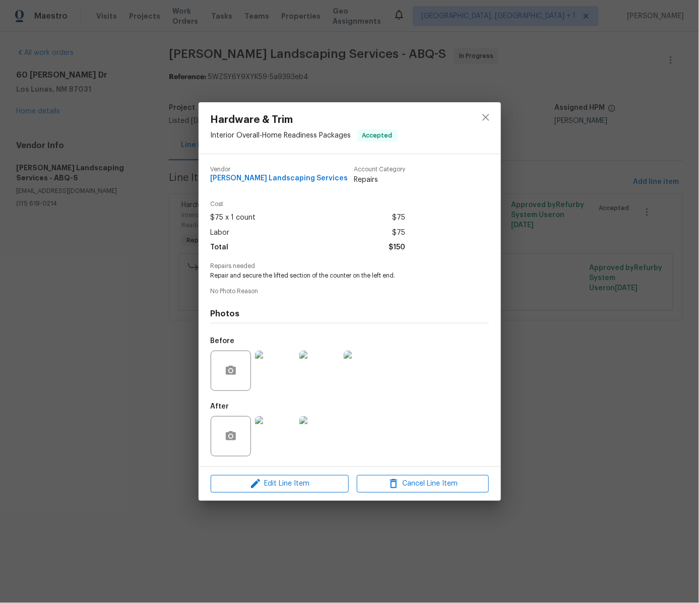
click at [588, 339] on div "Hardware & Trim Interior Overall - Home Readiness Packages Accepted Vendor Rodr…" at bounding box center [349, 301] width 699 height 603
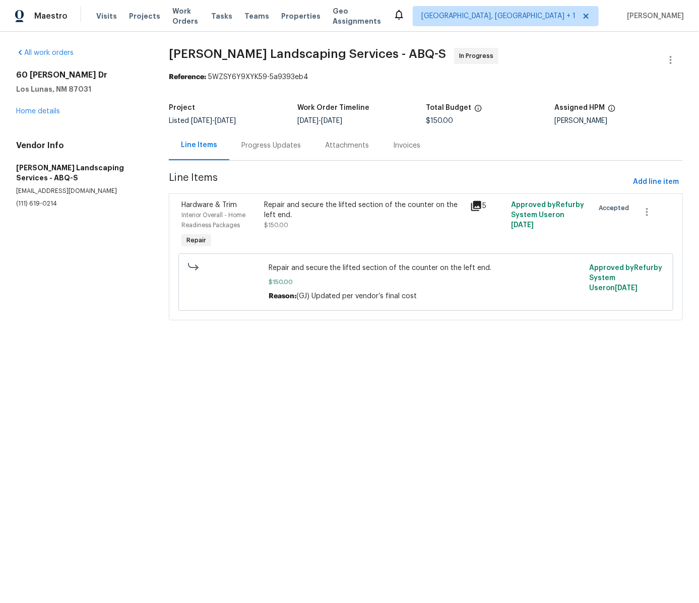
click at [431, 274] on div "Repair and secure the lifted section of the counter on the left end. $150.00 Re…" at bounding box center [426, 282] width 315 height 38
click at [383, 262] on div "Repair and secure the lifted section of the counter on the left end. $150.00 Re…" at bounding box center [426, 282] width 321 height 44
click at [376, 216] on div "Repair and secure the lifted section of the counter on the left end." at bounding box center [364, 210] width 200 height 20
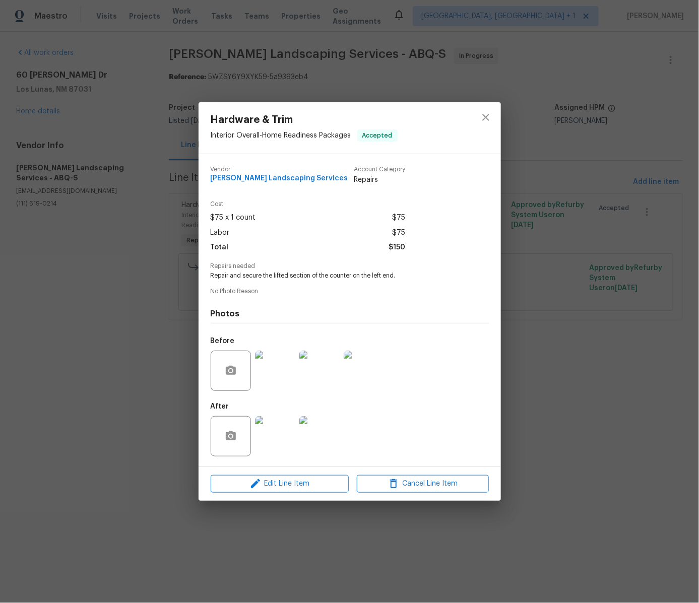
click at [585, 320] on div "Hardware & Trim Interior Overall - Home Readiness Packages Accepted Vendor Rodr…" at bounding box center [349, 301] width 699 height 603
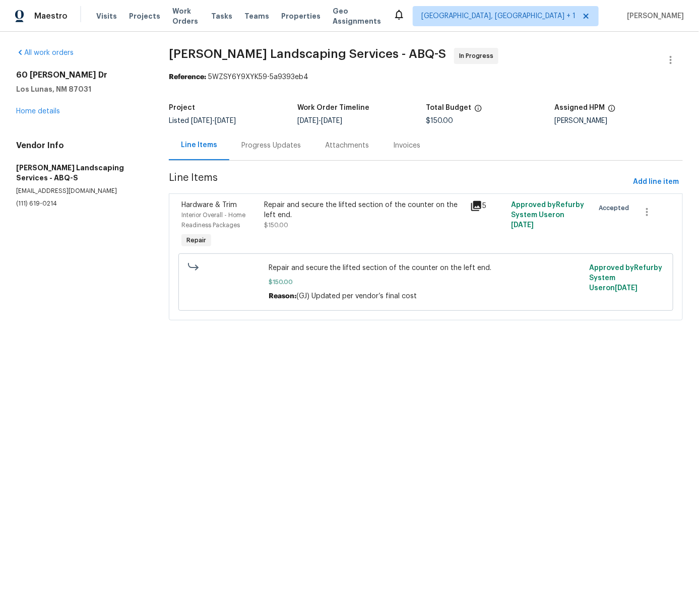
click at [394, 214] on div "Repair and secure the lifted section of the counter on the left end." at bounding box center [364, 210] width 200 height 20
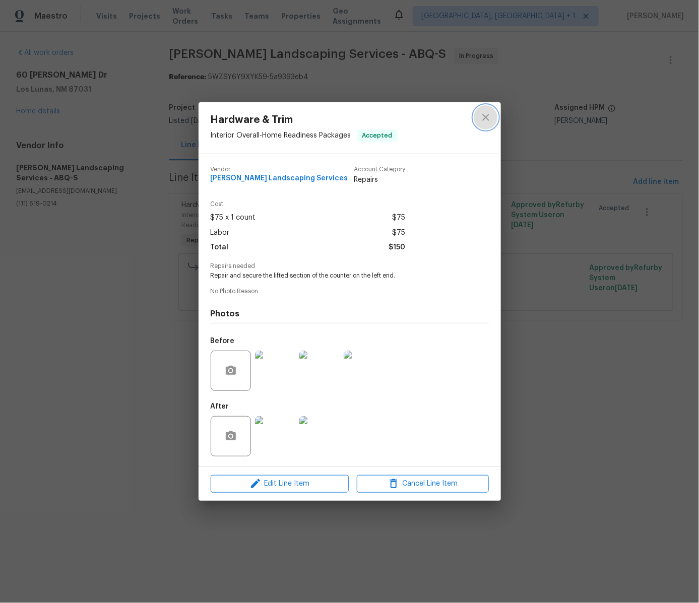
click at [486, 113] on icon "close" at bounding box center [486, 117] width 12 height 12
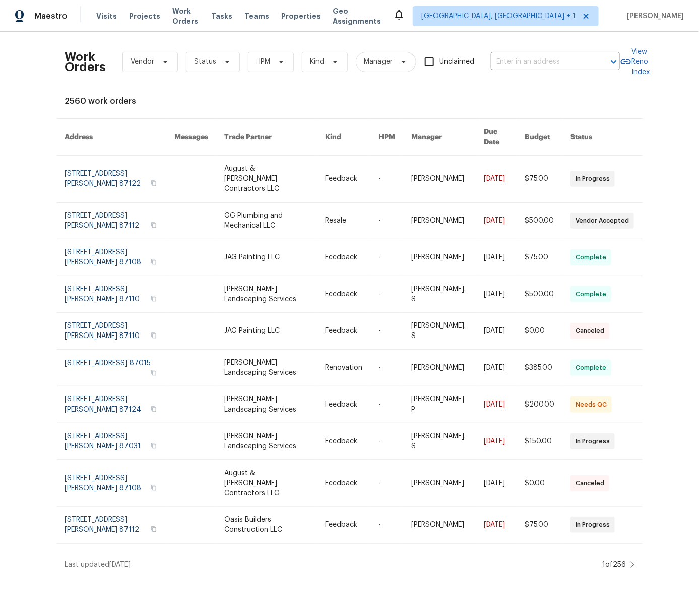
click at [632, 561] on icon at bounding box center [632, 565] width 5 height 8
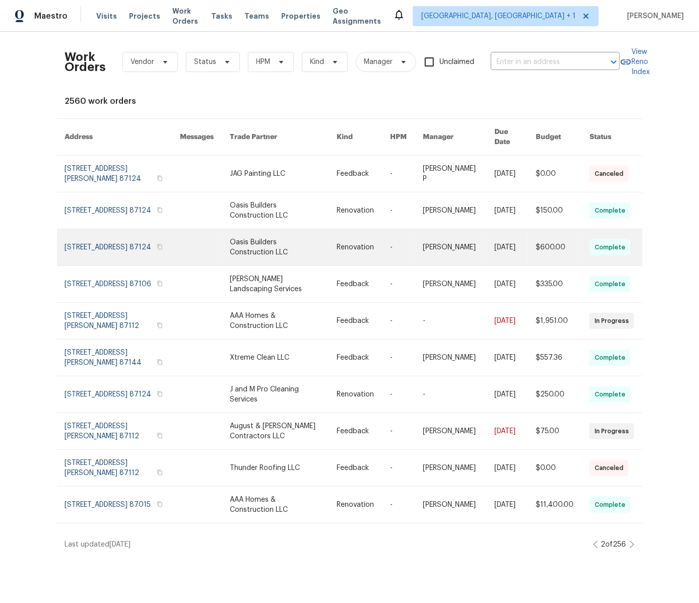
click at [415, 247] on td "[PERSON_NAME]" at bounding box center [451, 247] width 72 height 37
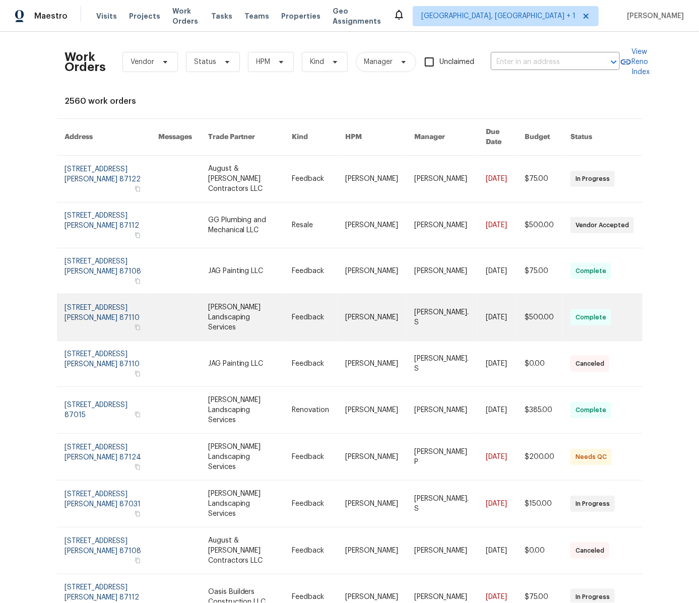
click at [419, 297] on link at bounding box center [450, 317] width 72 height 46
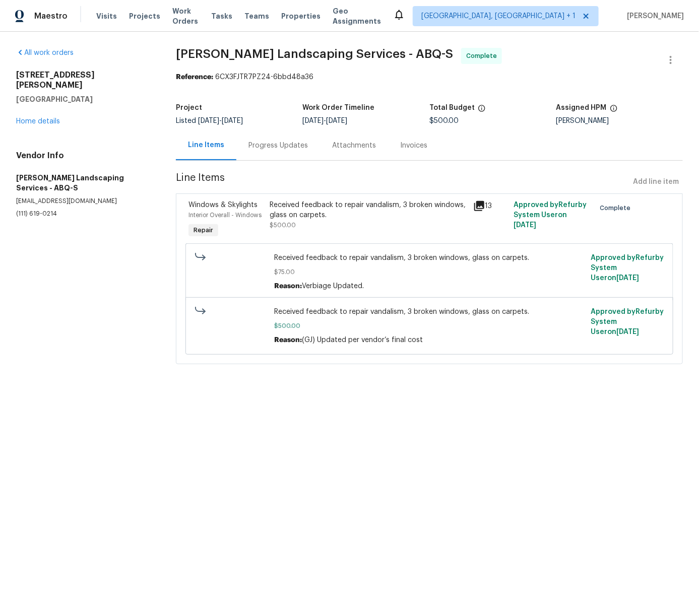
click at [426, 205] on div "Received feedback to repair vandalism, 3 broken windows, glass on carpets." at bounding box center [368, 210] width 197 height 20
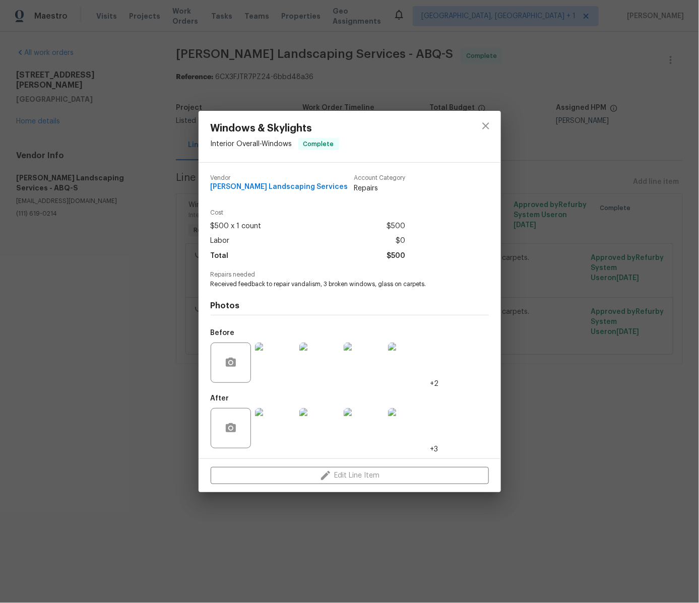
click at [428, 477] on div "Edit Line Item" at bounding box center [350, 476] width 303 height 34
click at [488, 128] on icon "close" at bounding box center [485, 126] width 7 height 7
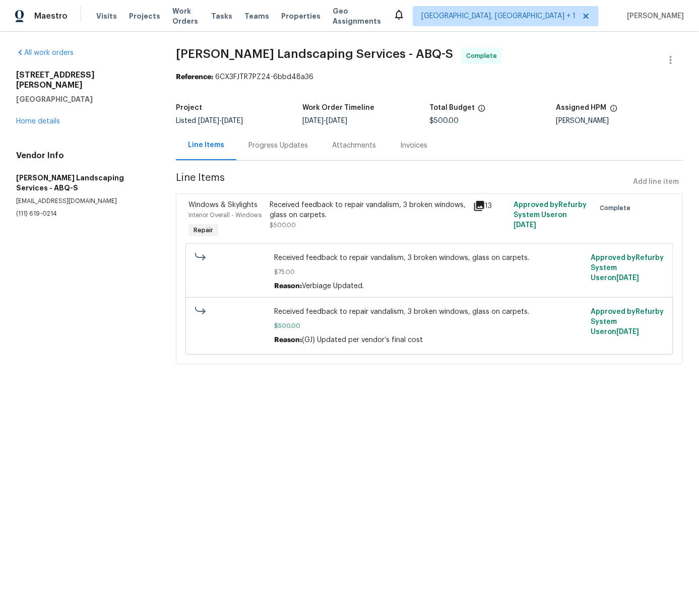
click at [412, 226] on div "Received feedback to repair vandalism, 3 broken windows, glass on carpets. $500…" at bounding box center [368, 215] width 197 height 30
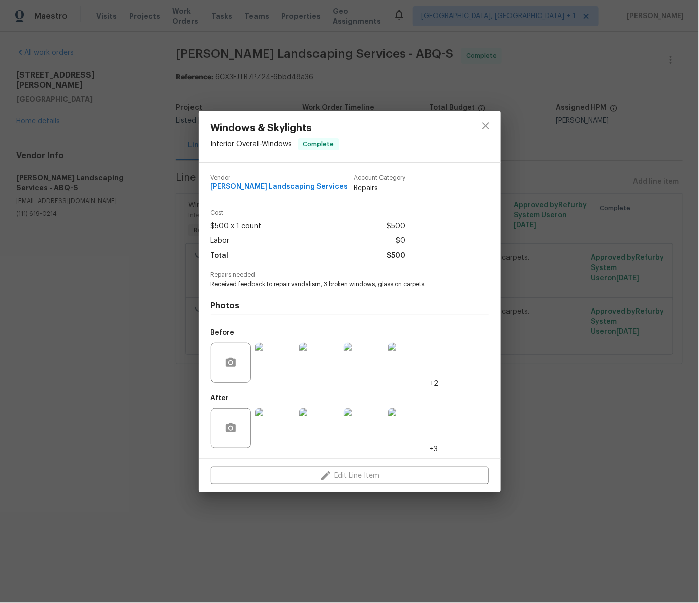
click at [347, 477] on div "Edit Line Item" at bounding box center [350, 476] width 303 height 34
click at [482, 122] on icon "close" at bounding box center [486, 126] width 12 height 12
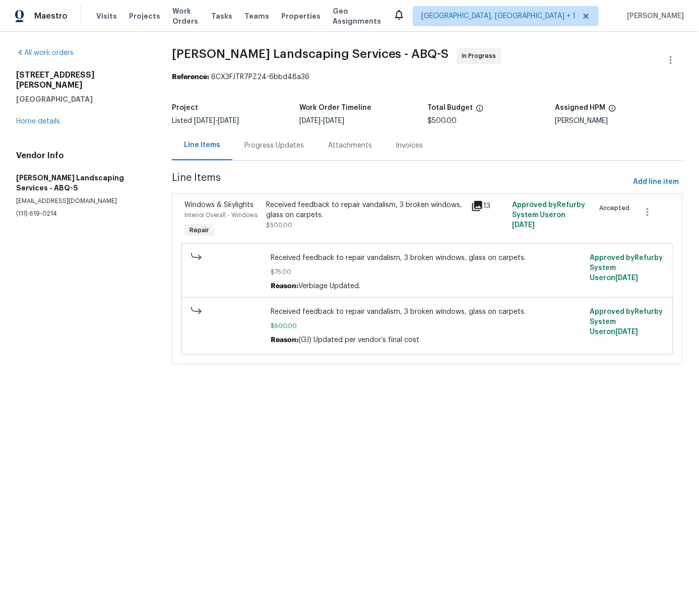
click at [418, 228] on div "Received feedback to repair vandalism, 3 broken windows, glass on carpets. $500…" at bounding box center [365, 215] width 199 height 30
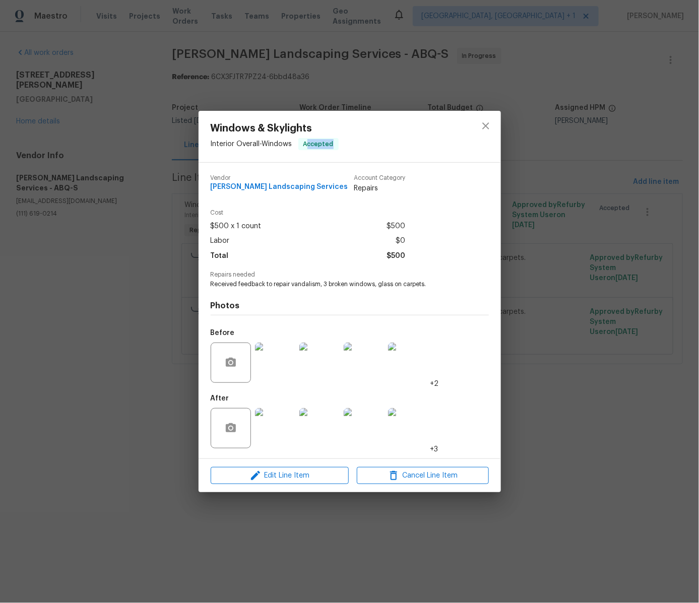
drag, startPoint x: 310, startPoint y: 144, endPoint x: 349, endPoint y: 150, distance: 39.2
click at [349, 150] on div "Windows & Skylights Interior Overall - Windows Accepted" at bounding box center [275, 136] width 152 height 51
click at [491, 127] on icon "close" at bounding box center [486, 126] width 12 height 12
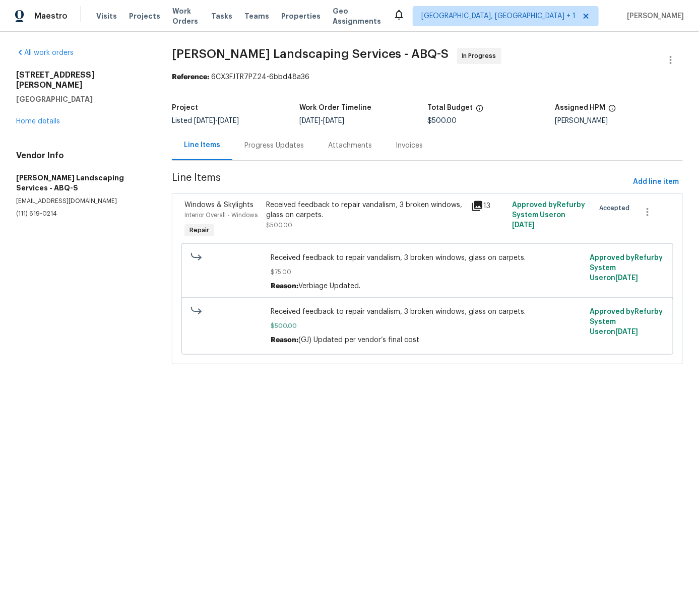
click at [460, 217] on div "Received feedback to repair vandalism, 3 broken windows, glass on carpets." at bounding box center [365, 210] width 199 height 20
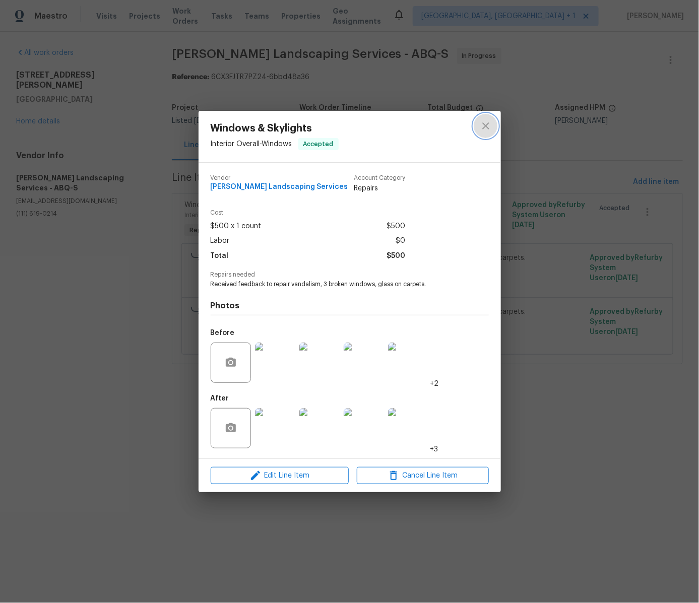
click at [491, 127] on icon "close" at bounding box center [486, 126] width 12 height 12
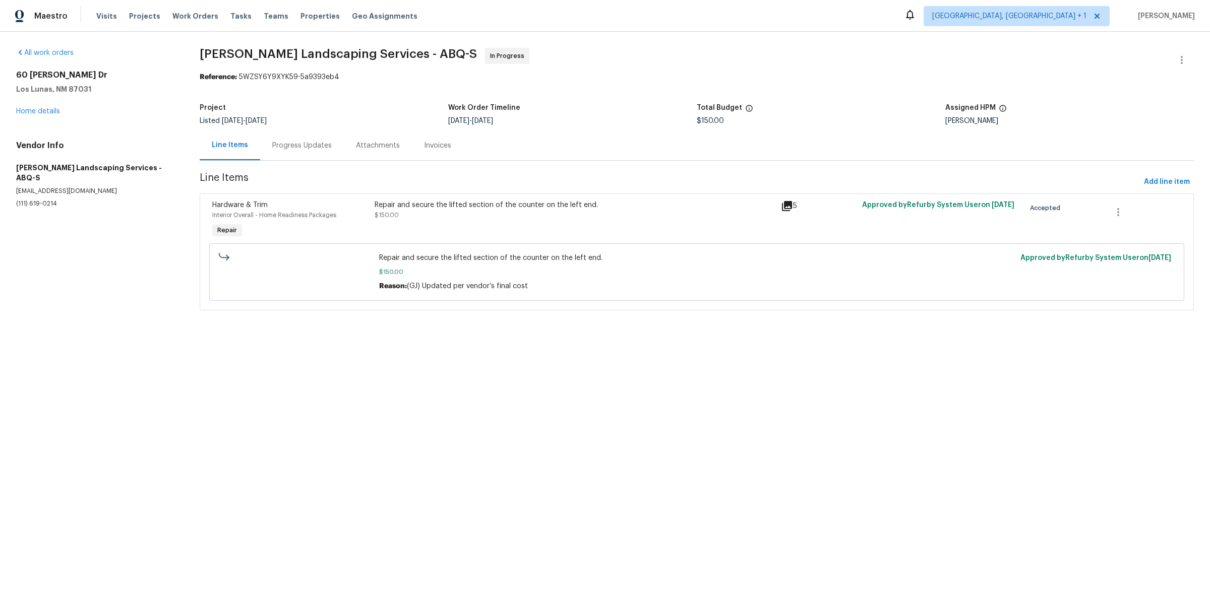
click at [459, 222] on div "Repair and secure the lifted section of the counter on the left end. $150.00" at bounding box center [575, 220] width 406 height 46
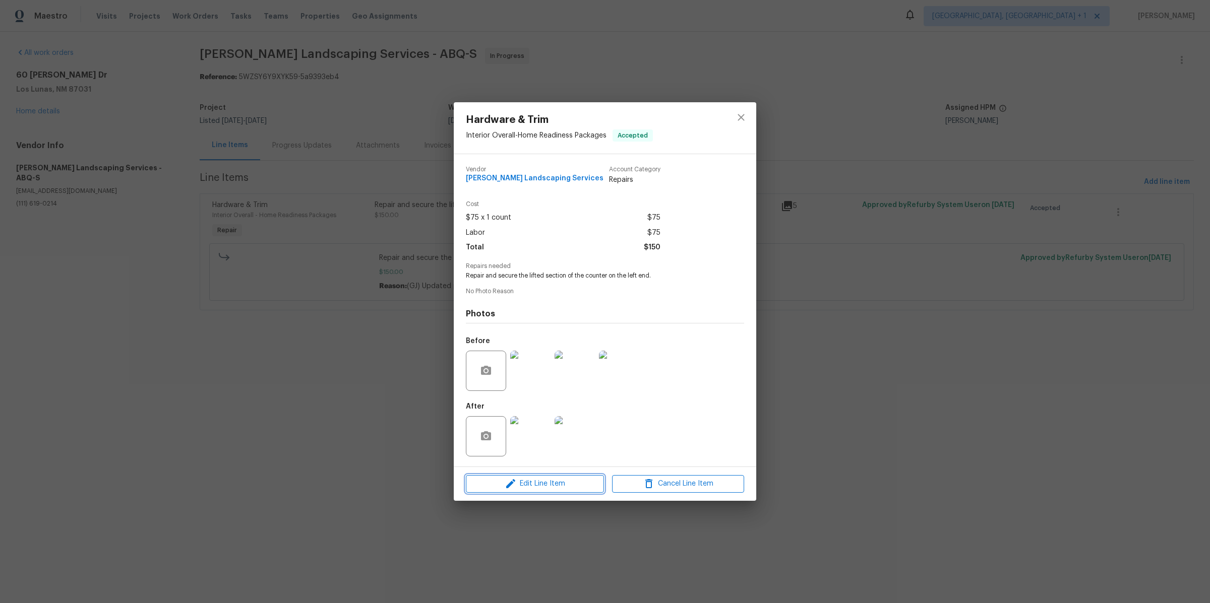
click at [535, 482] on span "Edit Line Item" at bounding box center [535, 484] width 132 height 13
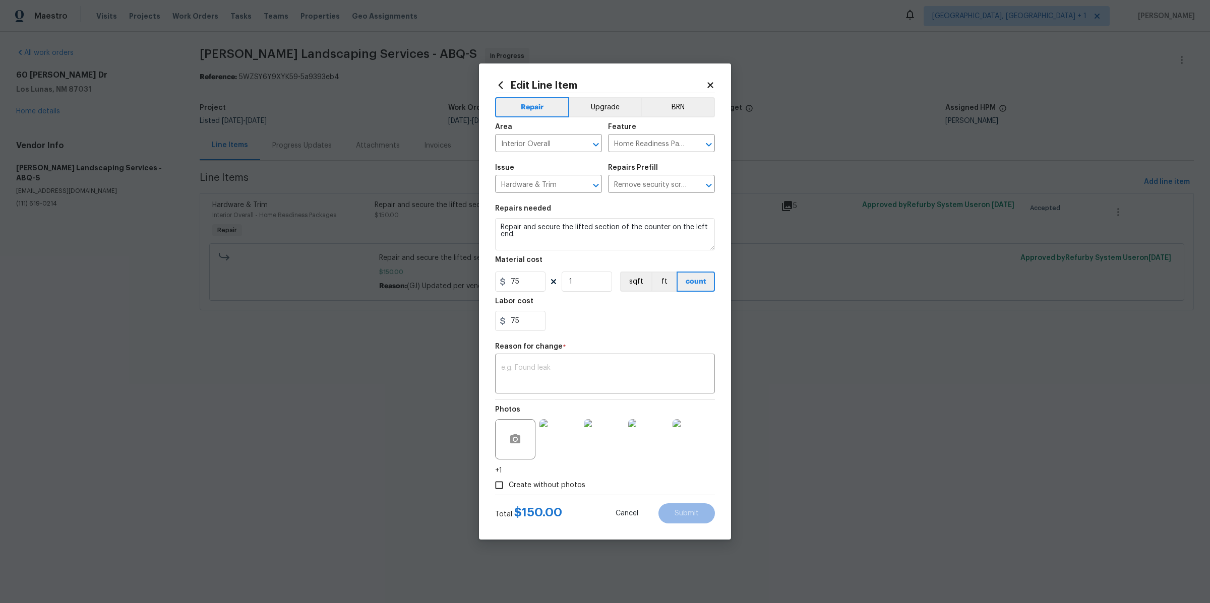
click at [706, 87] on icon at bounding box center [710, 85] width 9 height 9
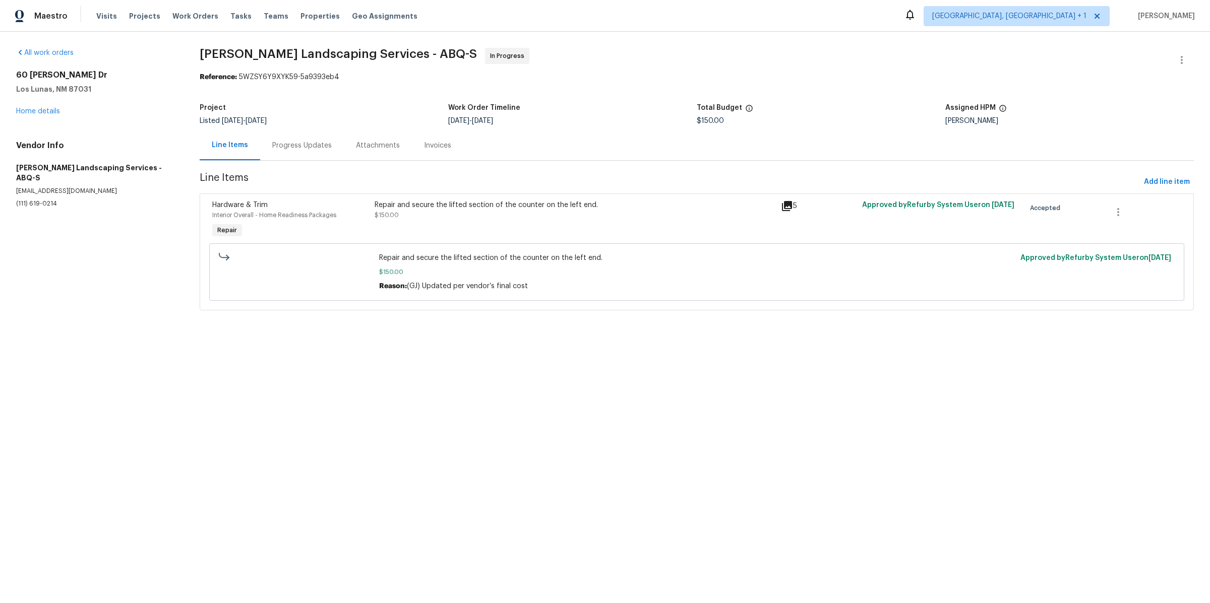
click at [505, 224] on div "Repair and secure the lifted section of the counter on the left end. $150.00" at bounding box center [575, 220] width 406 height 46
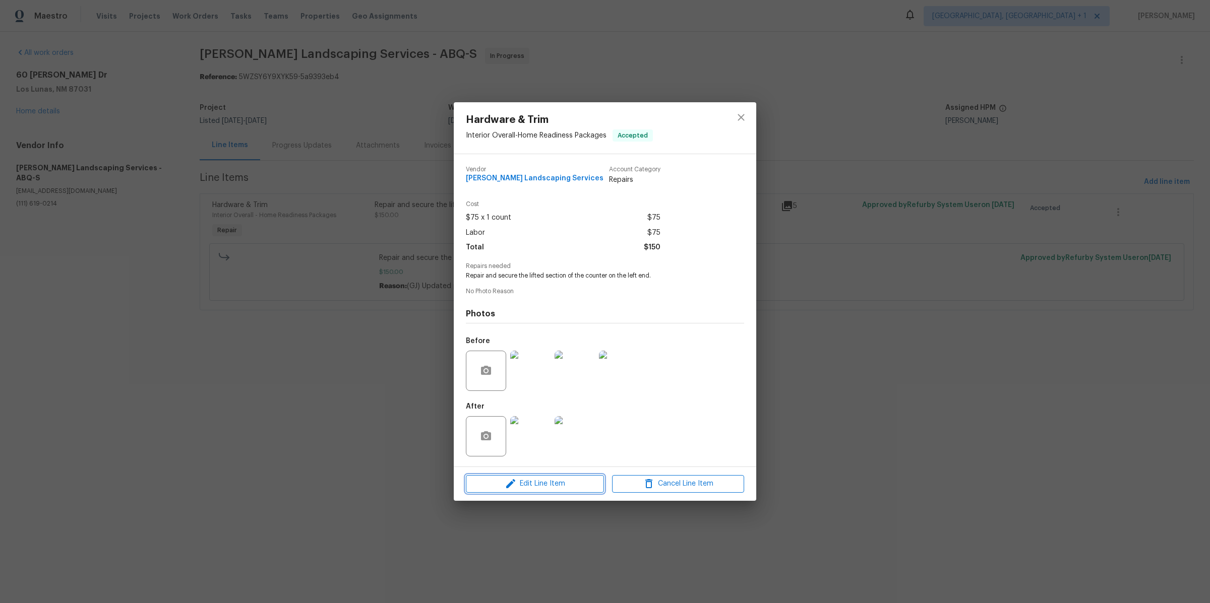
click at [566, 483] on span "Edit Line Item" at bounding box center [535, 484] width 132 height 13
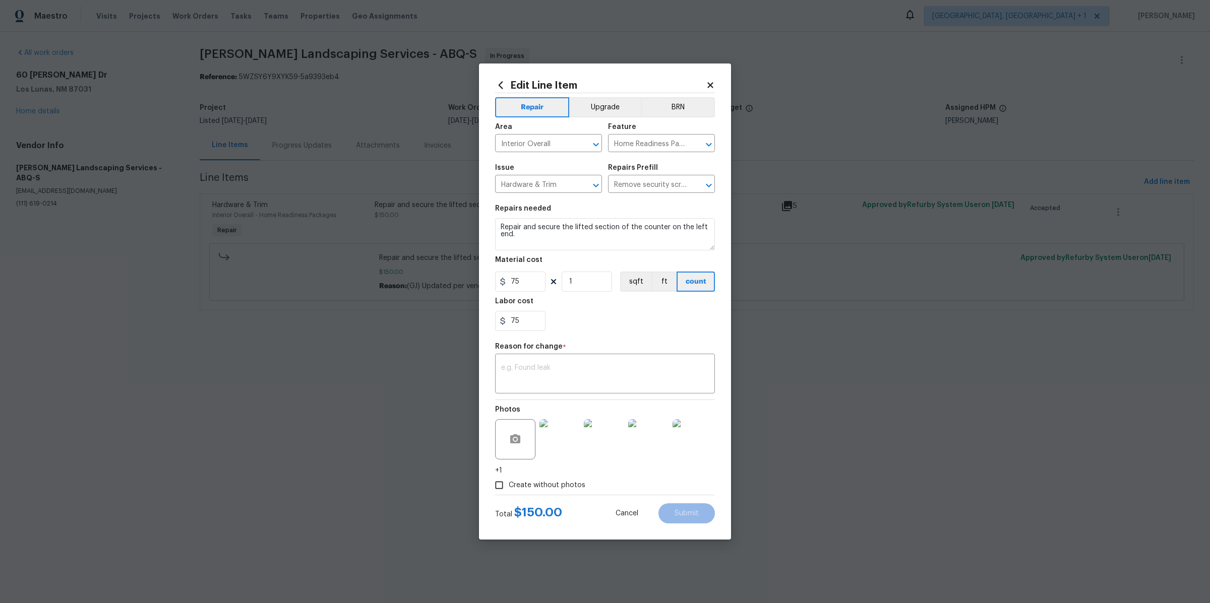
click at [712, 86] on icon at bounding box center [710, 85] width 9 height 9
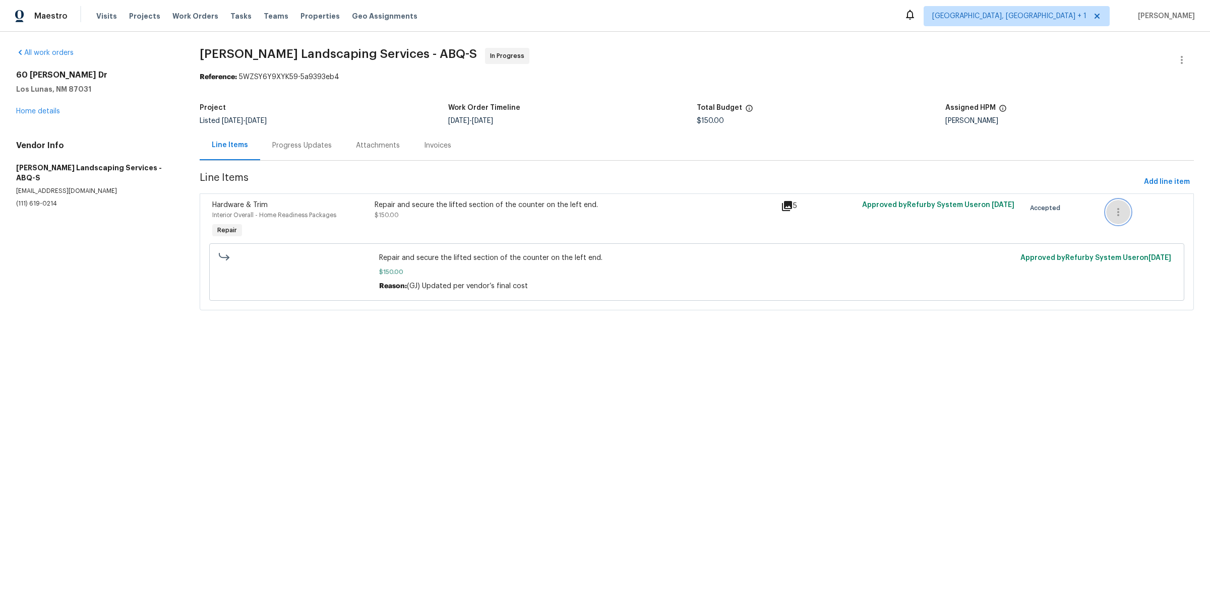
click at [1118, 209] on icon "button" at bounding box center [1118, 212] width 2 height 8
click at [1075, 147] on div at bounding box center [605, 301] width 1210 height 603
click at [660, 220] on div "Repair and secure the lifted section of the counter on the left end. $150.00" at bounding box center [575, 210] width 400 height 20
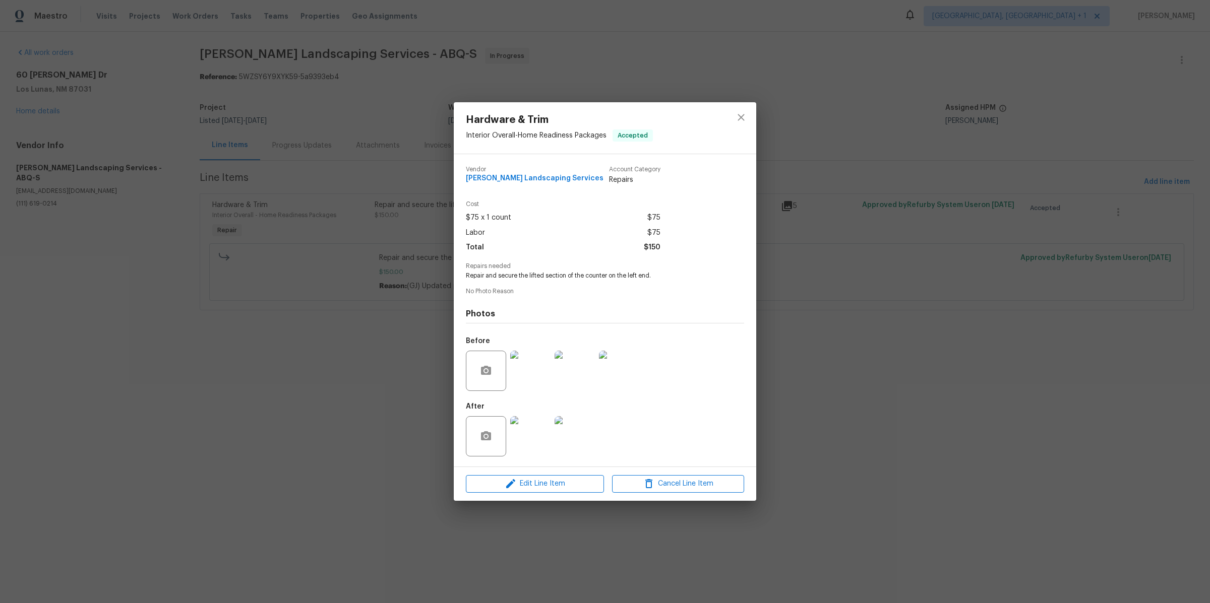
click at [594, 71] on div "Hardware & Trim Interior Overall - Home Readiness Packages Accepted Vendor [PER…" at bounding box center [605, 301] width 1210 height 603
